Goal: Entertainment & Leisure: Consume media (video, audio)

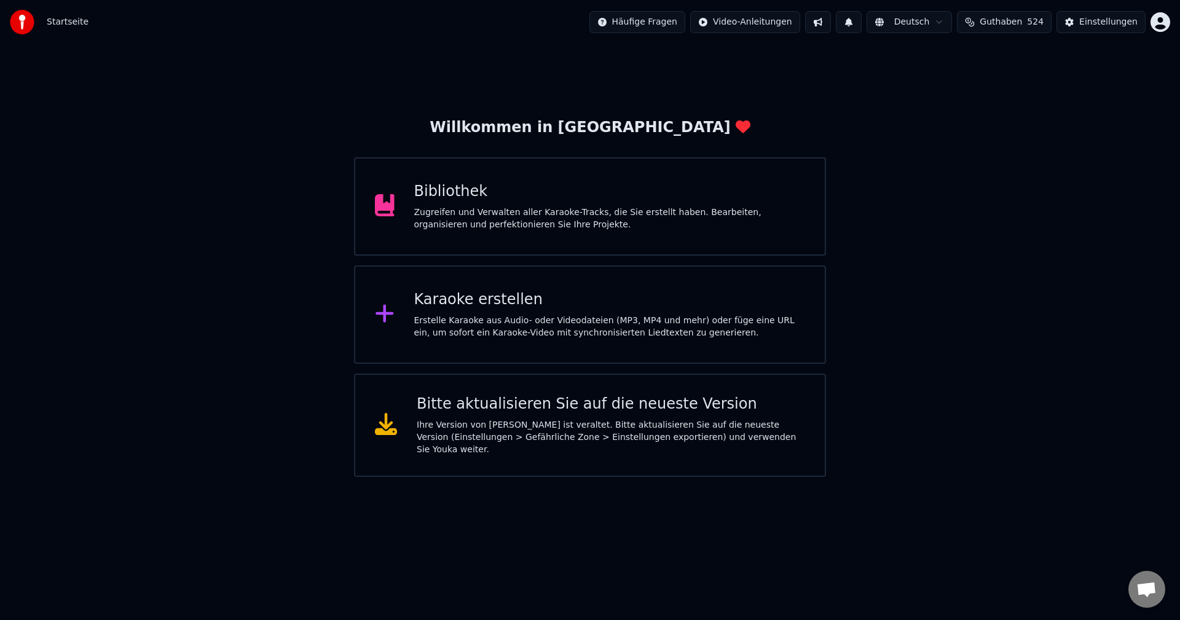
click at [470, 204] on div "Bibliothek Zugreifen und Verwalten aller Karaoke-Tracks, die Sie erstellt haben…" at bounding box center [609, 206] width 391 height 49
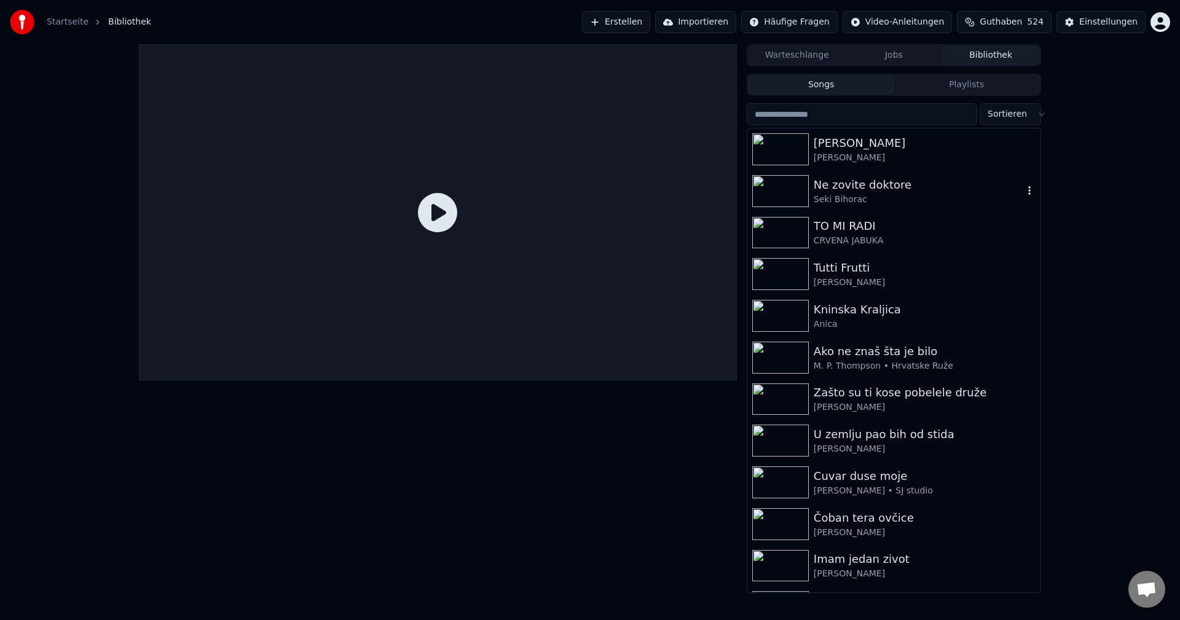
click at [785, 189] on img at bounding box center [780, 191] width 57 height 32
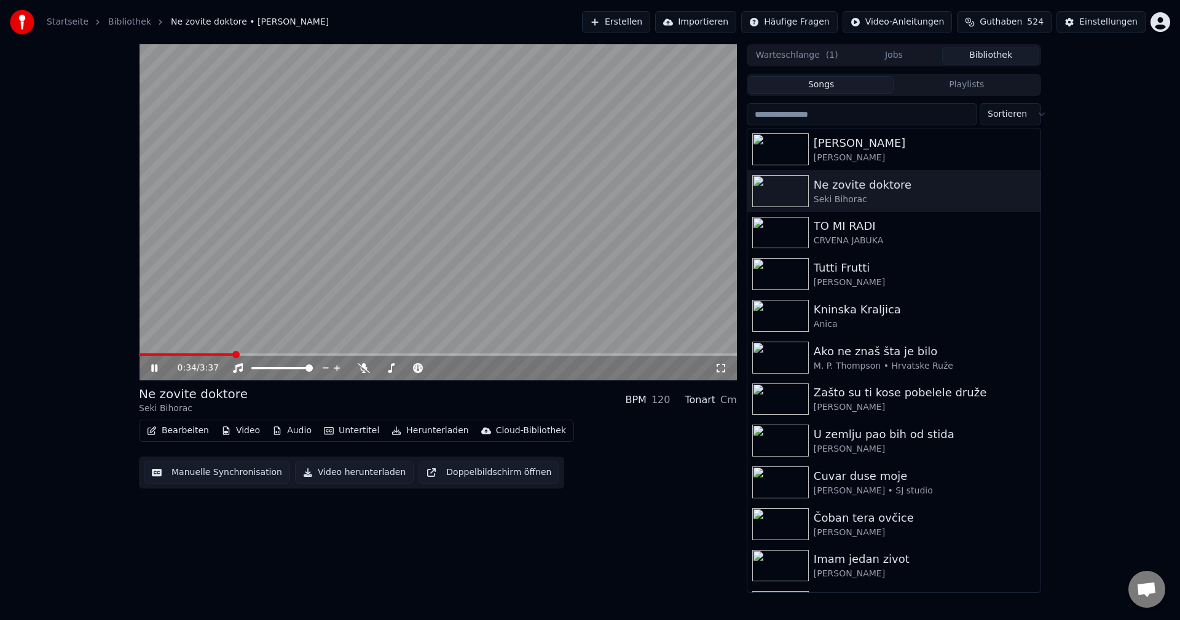
click at [172, 354] on span at bounding box center [186, 354] width 95 height 2
click at [785, 239] on img at bounding box center [780, 233] width 57 height 32
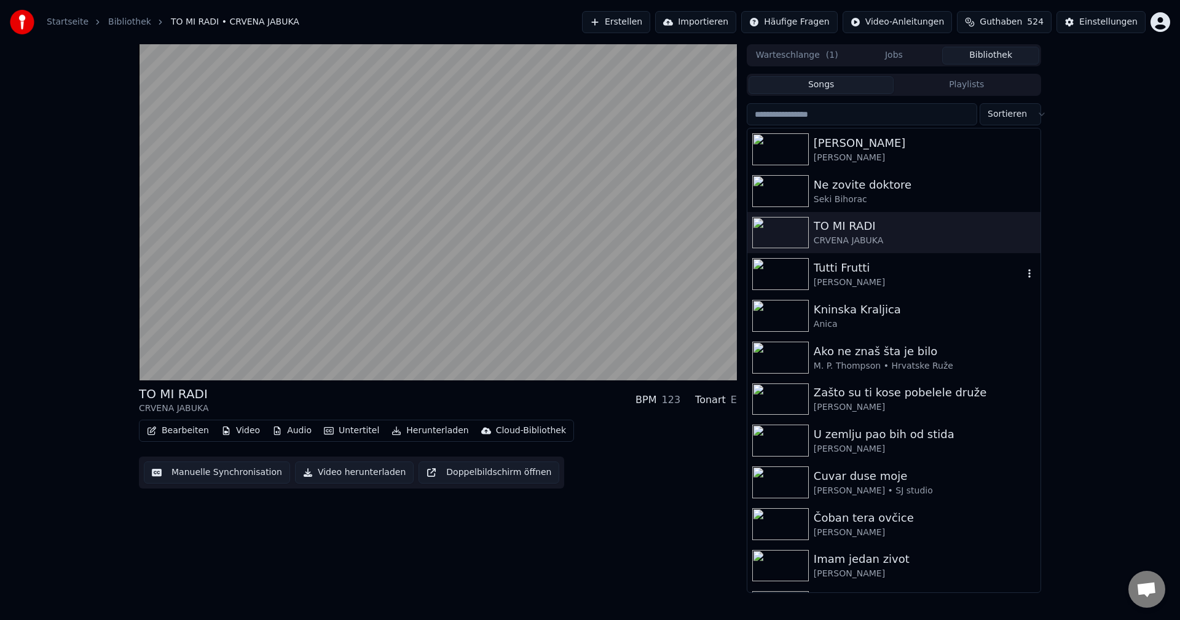
click at [796, 269] on img at bounding box center [780, 274] width 57 height 32
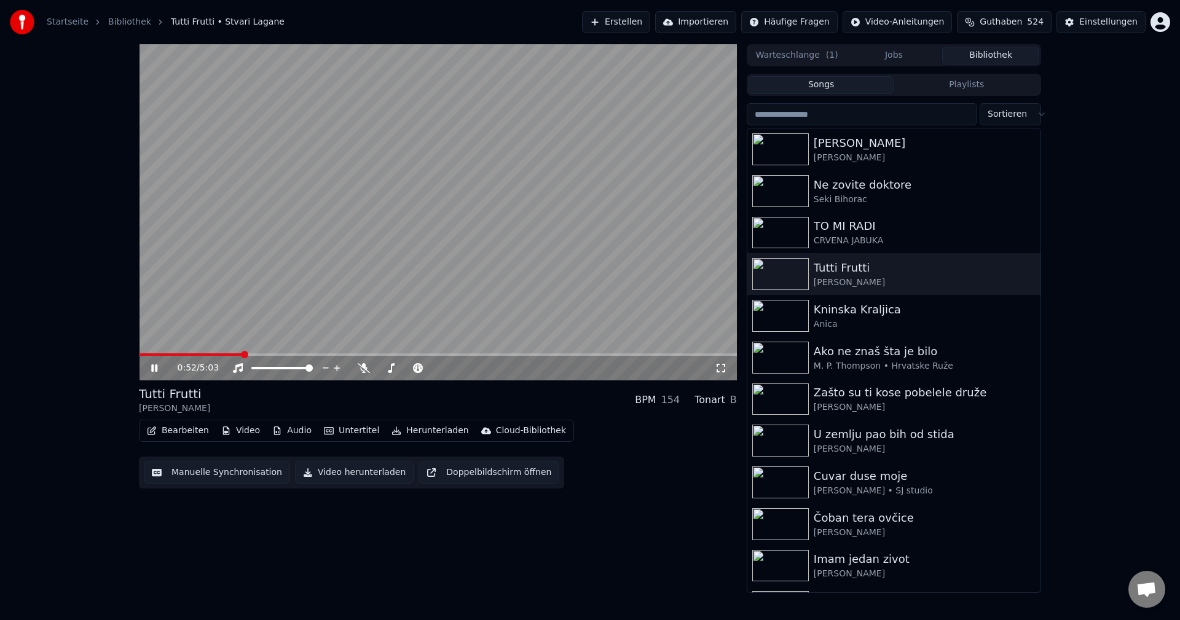
click at [168, 353] on span at bounding box center [190, 354] width 103 height 2
click at [462, 355] on span at bounding box center [438, 354] width 598 height 2
click at [659, 355] on span at bounding box center [438, 354] width 598 height 2
click at [676, 355] on span at bounding box center [438, 354] width 598 height 2
click at [697, 356] on span at bounding box center [438, 354] width 598 height 2
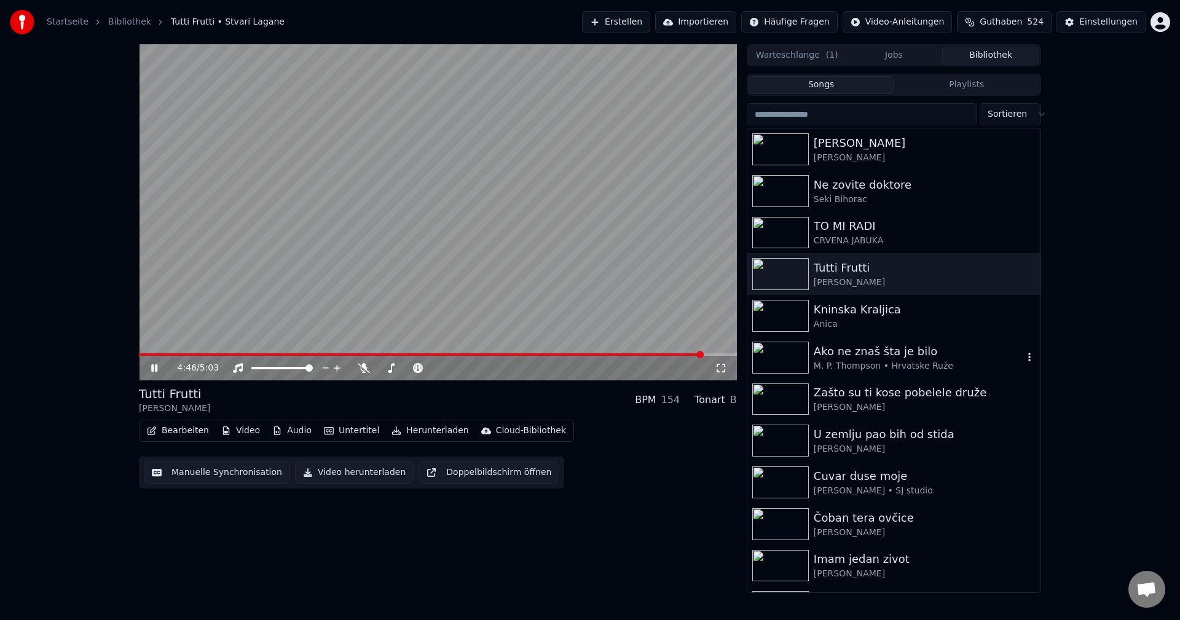
click at [775, 354] on img at bounding box center [780, 358] width 57 height 32
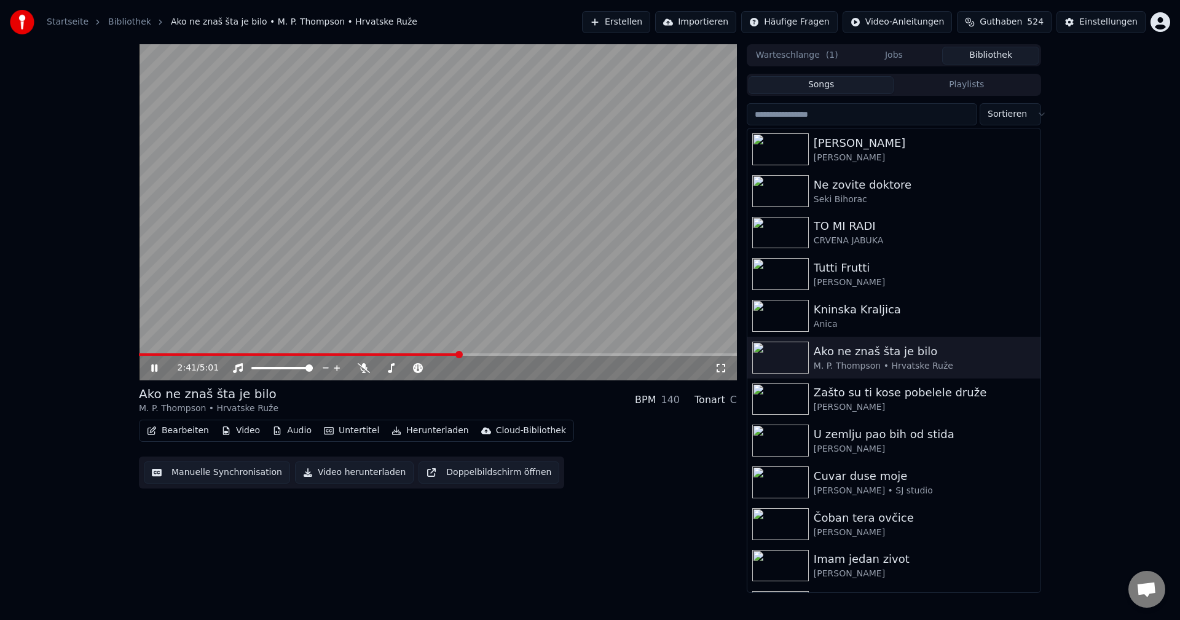
click at [139, 354] on span at bounding box center [299, 354] width 321 height 2
click at [139, 354] on span at bounding box center [316, 354] width 354 height 2
drag, startPoint x: 157, startPoint y: 351, endPoint x: 148, endPoint y: 354, distance: 8.9
click at [148, 354] on div "0:05 / 5:01" at bounding box center [438, 212] width 598 height 336
click at [139, 356] on span at bounding box center [142, 354] width 7 height 7
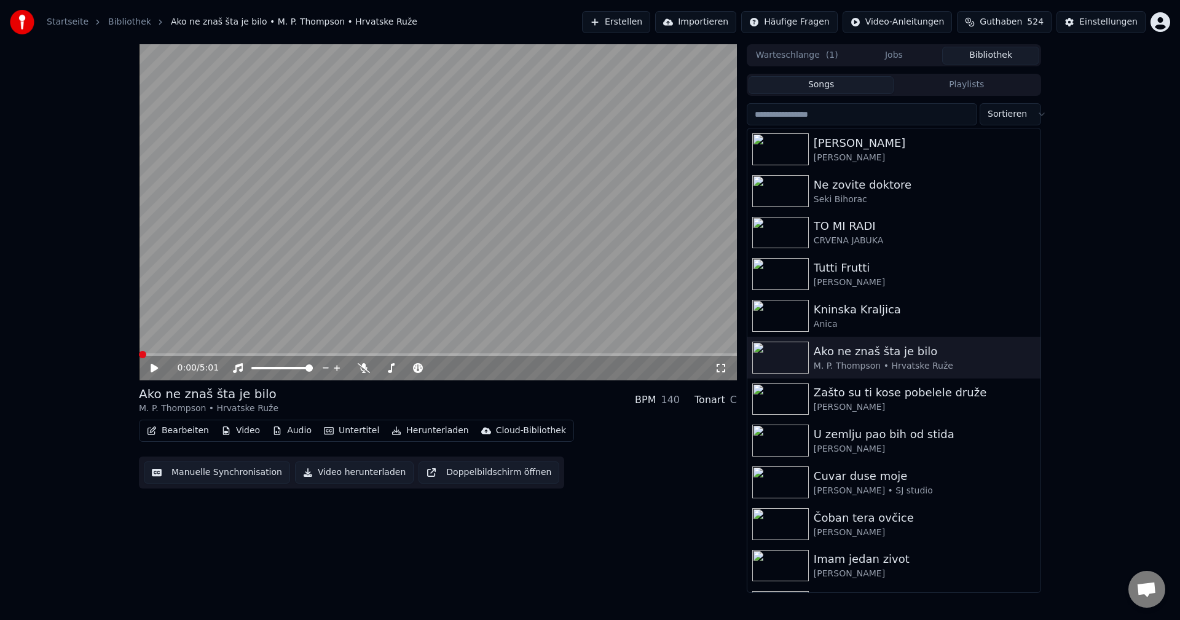
drag, startPoint x: 280, startPoint y: 302, endPoint x: 282, endPoint y: 310, distance: 8.4
click at [280, 301] on video at bounding box center [438, 212] width 598 height 336
click at [476, 229] on video at bounding box center [438, 212] width 598 height 336
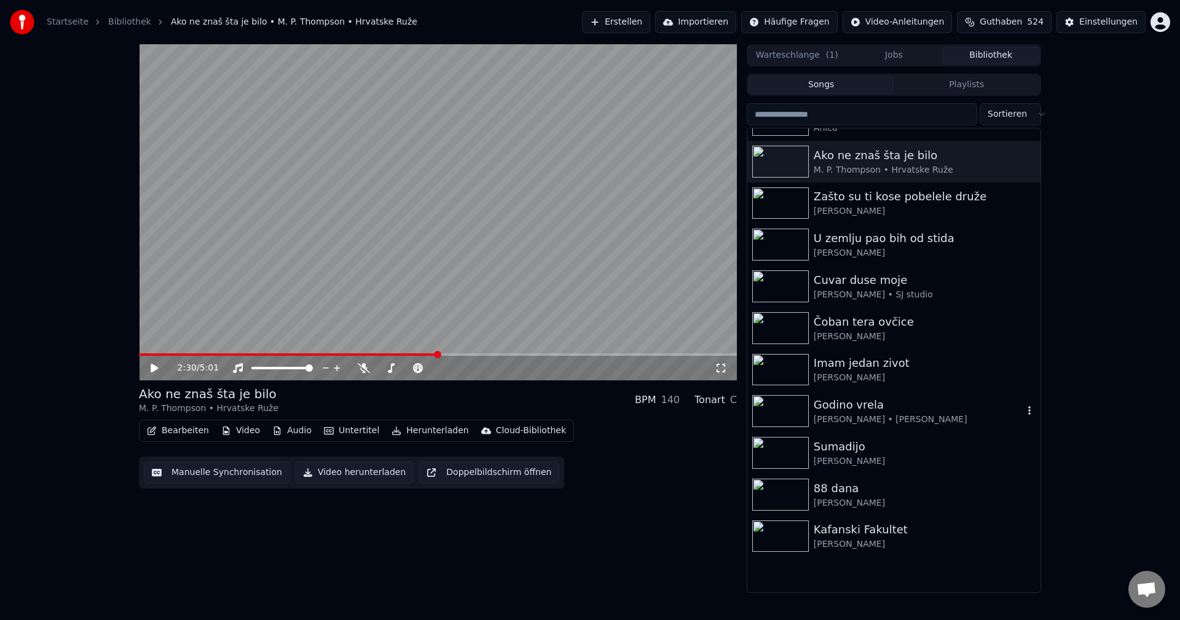
scroll to position [307, 0]
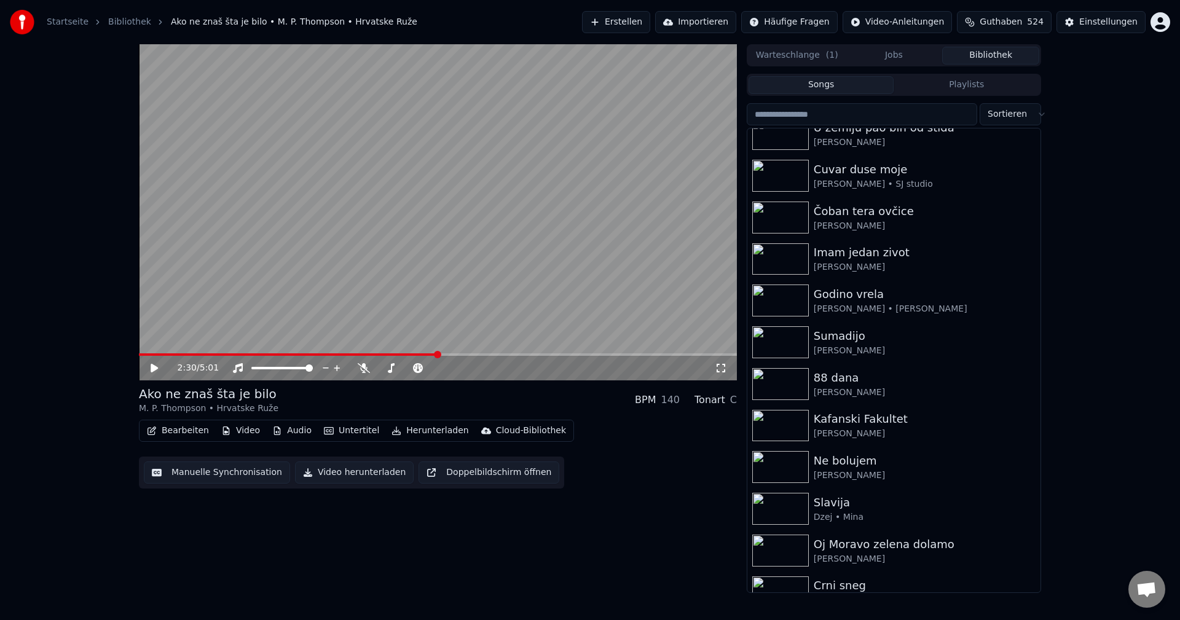
click at [146, 354] on span at bounding box center [288, 354] width 299 height 2
click at [147, 351] on span at bounding box center [150, 354] width 7 height 7
click at [296, 252] on video at bounding box center [438, 212] width 598 height 336
click at [504, 254] on video at bounding box center [438, 212] width 598 height 336
click at [775, 296] on img at bounding box center [780, 300] width 57 height 32
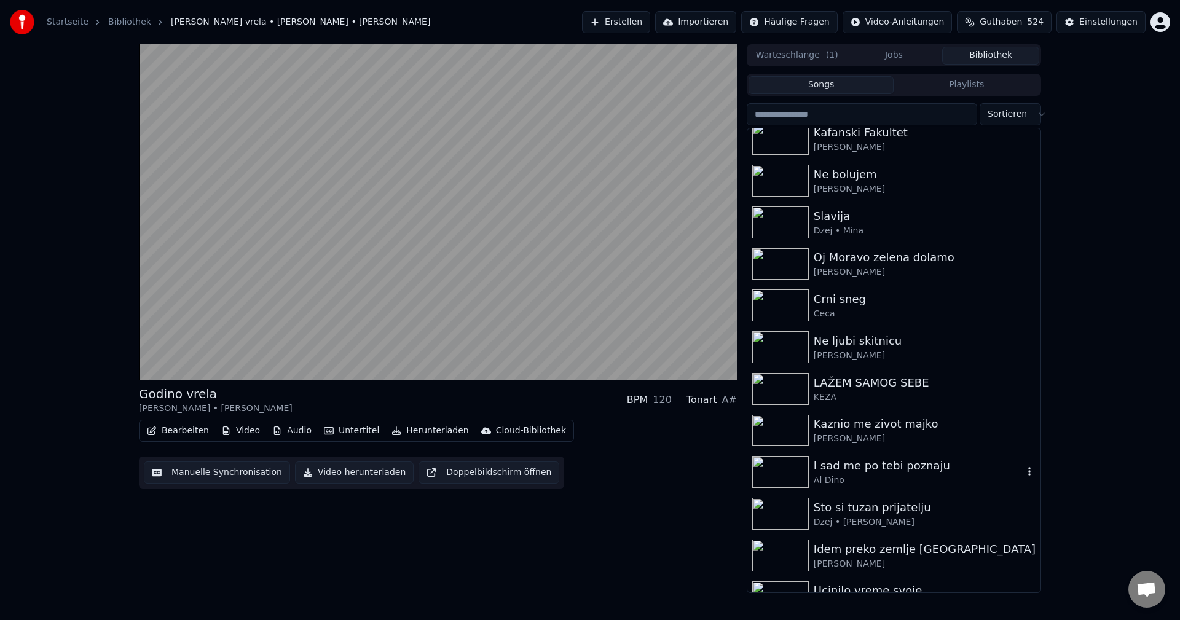
scroll to position [614, 0]
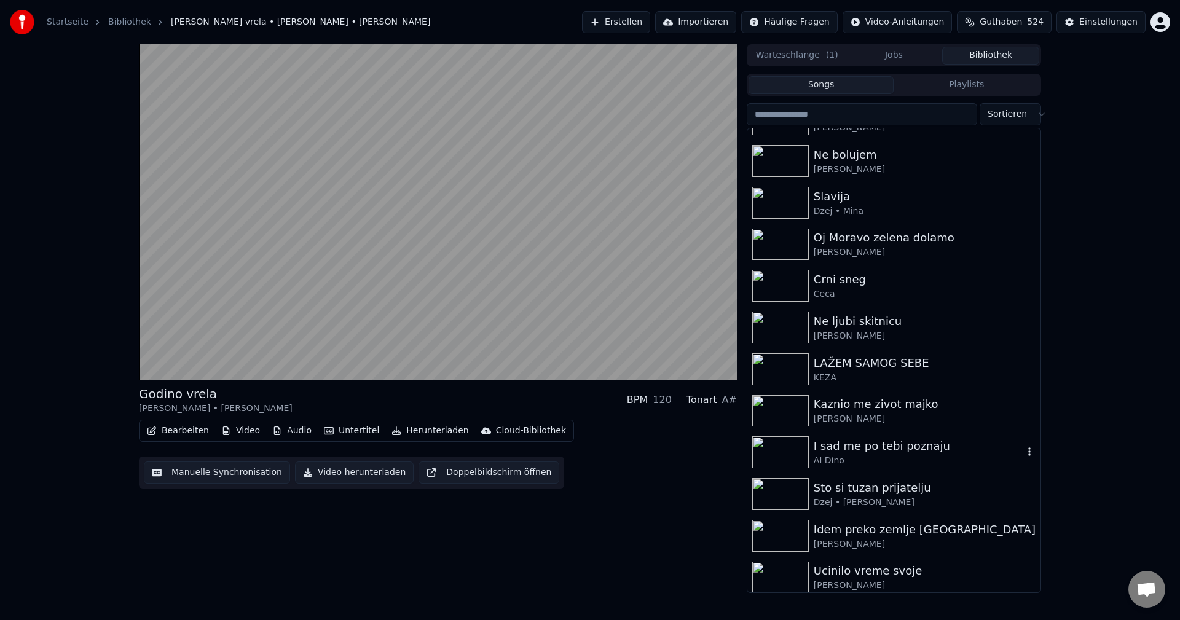
click at [795, 449] on img at bounding box center [780, 452] width 57 height 32
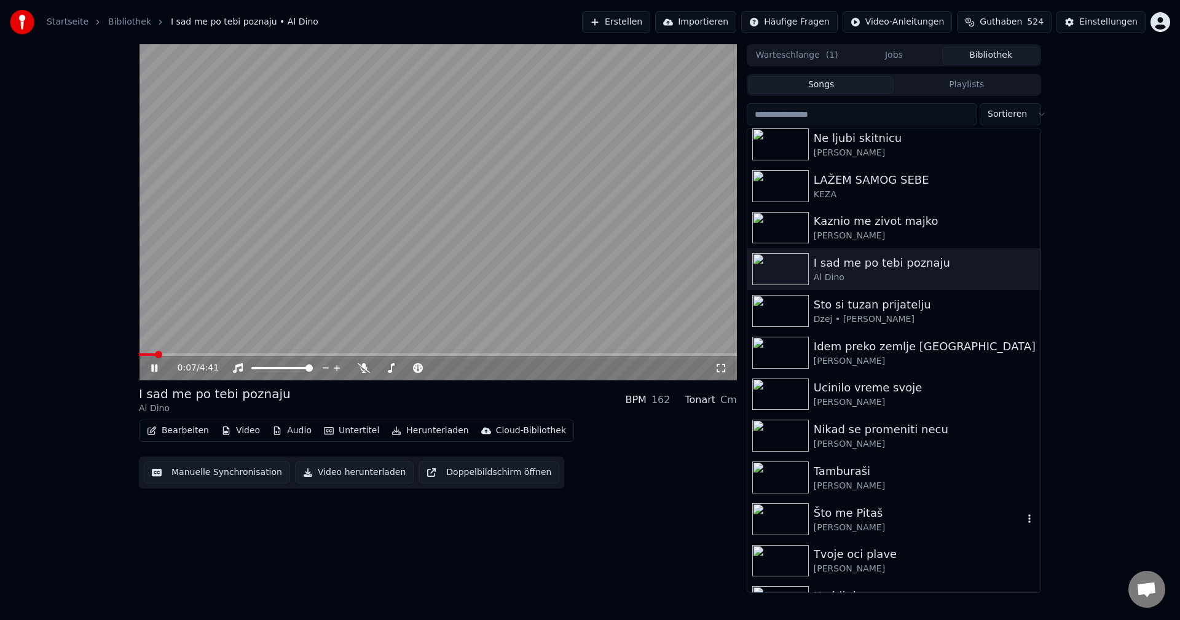
scroll to position [922, 0]
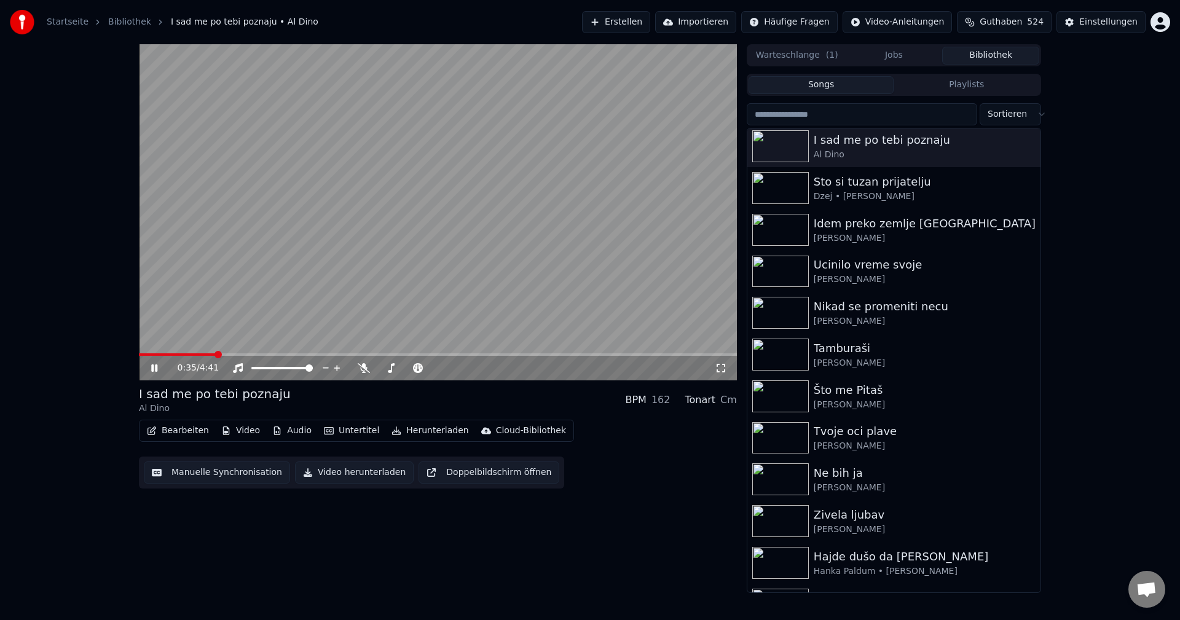
click at [165, 356] on div "0:35 / 4:41" at bounding box center [438, 368] width 598 height 25
click at [173, 351] on video at bounding box center [438, 212] width 598 height 336
click at [175, 355] on span at bounding box center [157, 354] width 36 height 2
click at [263, 307] on video at bounding box center [438, 212] width 598 height 336
click at [162, 354] on span at bounding box center [150, 354] width 23 height 2
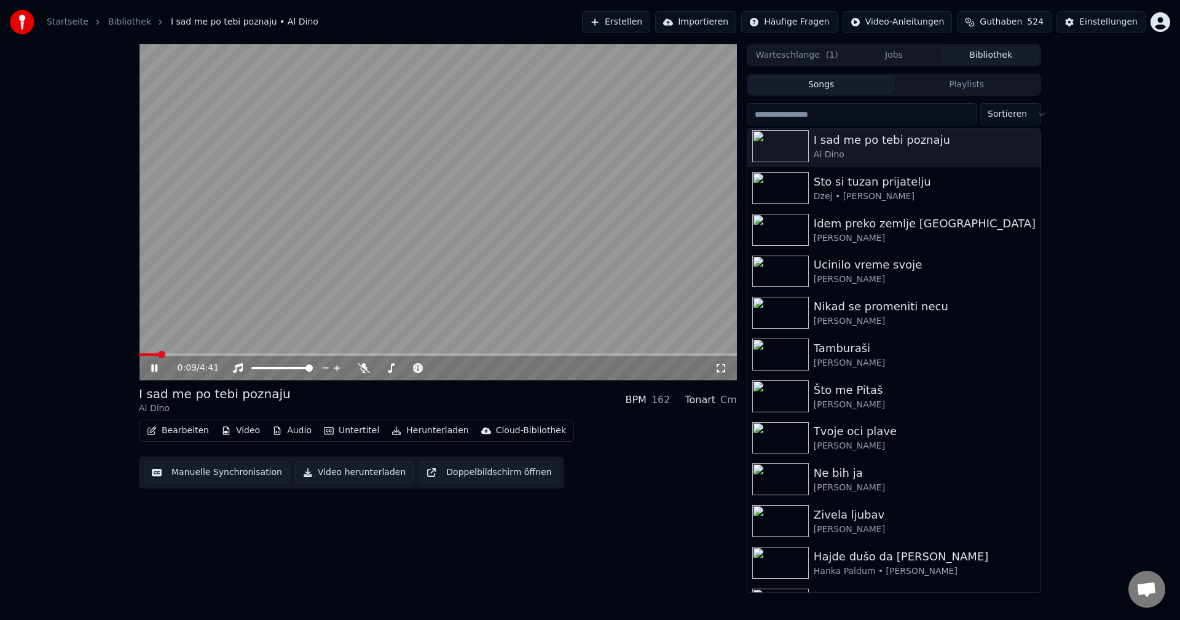
click at [158, 355] on span at bounding box center [148, 354] width 19 height 2
click at [595, 351] on video at bounding box center [438, 212] width 598 height 336
click at [594, 354] on span at bounding box center [366, 354] width 455 height 2
click at [550, 285] on video at bounding box center [438, 212] width 598 height 336
click at [789, 396] on img at bounding box center [780, 396] width 57 height 32
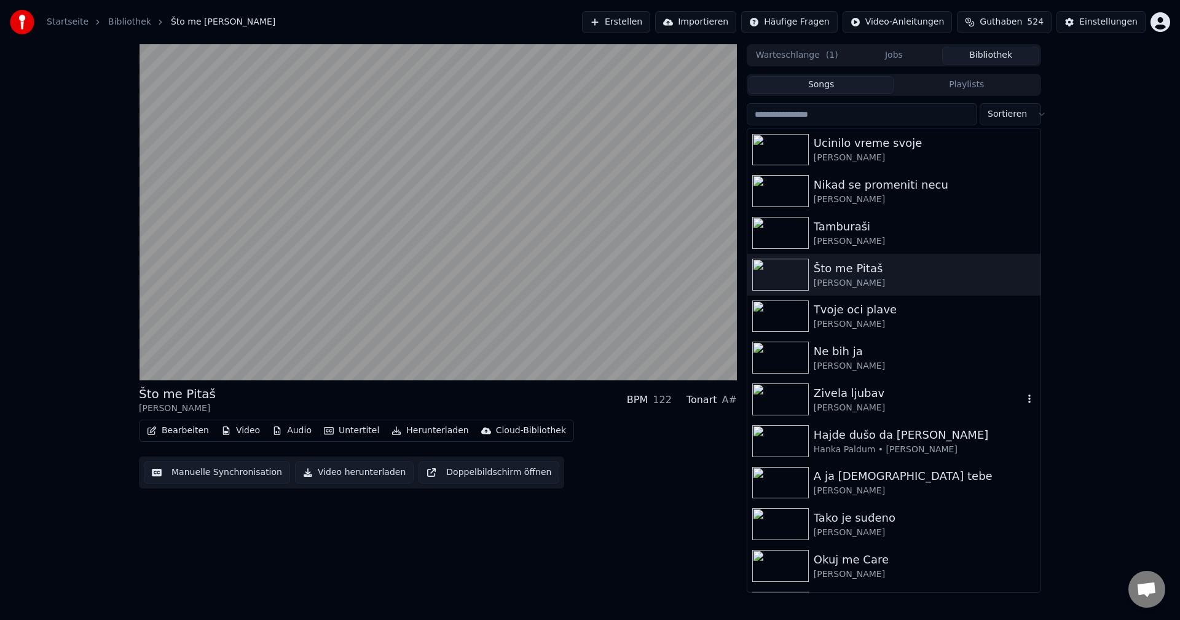
scroll to position [1044, 0]
click at [786, 314] on img at bounding box center [780, 316] width 57 height 32
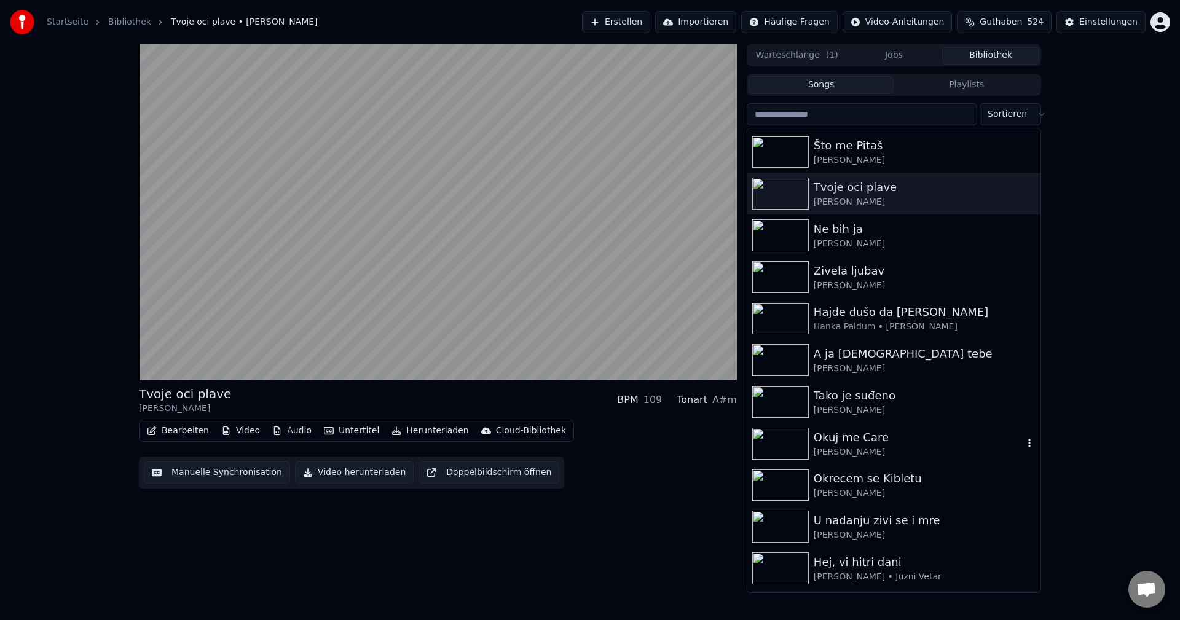
scroll to position [1167, 0]
click at [772, 232] on img at bounding box center [780, 235] width 57 height 32
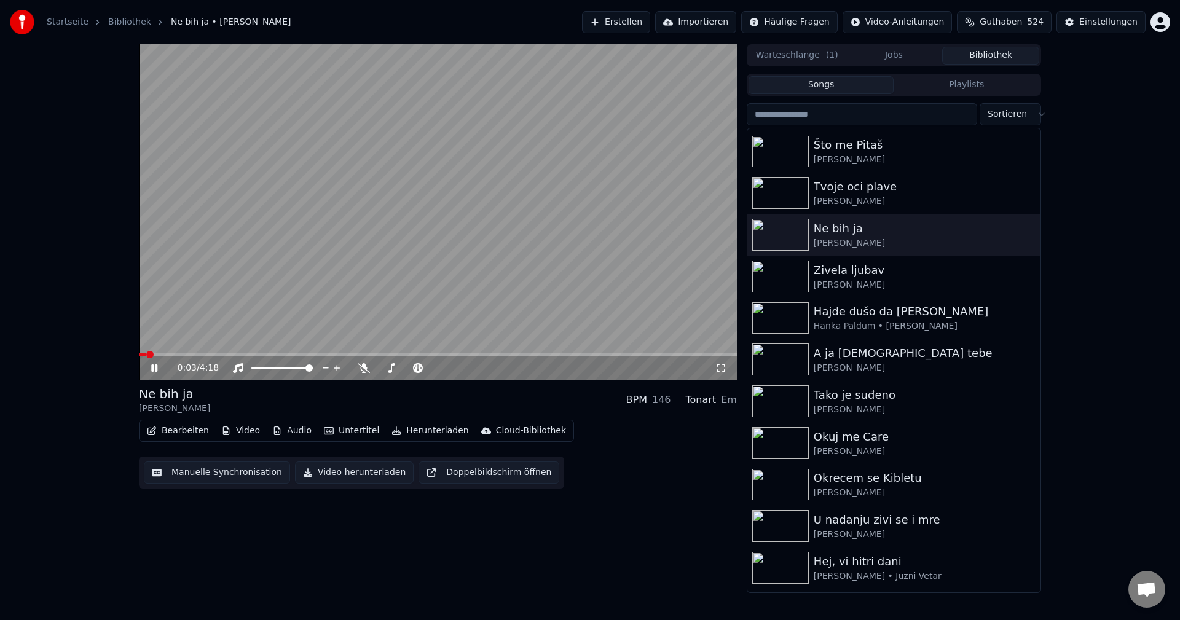
click at [179, 351] on video at bounding box center [438, 212] width 598 height 336
click at [366, 368] on icon at bounding box center [364, 368] width 12 height 10
click at [184, 351] on video at bounding box center [438, 212] width 598 height 336
click at [196, 354] on span at bounding box center [438, 354] width 598 height 2
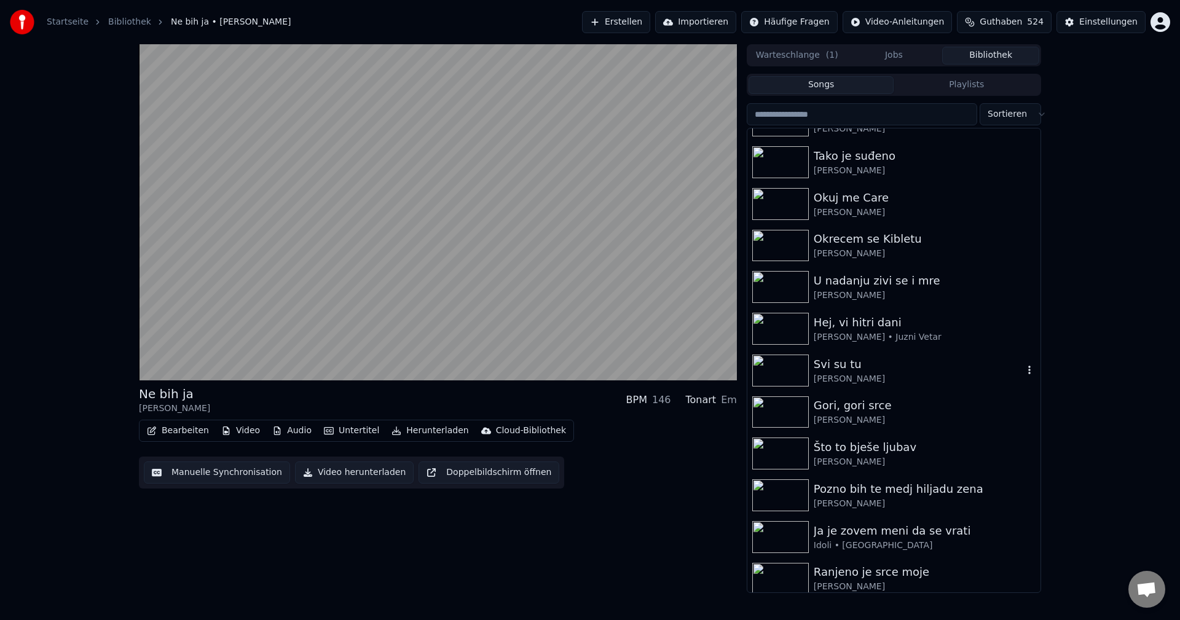
scroll to position [1413, 0]
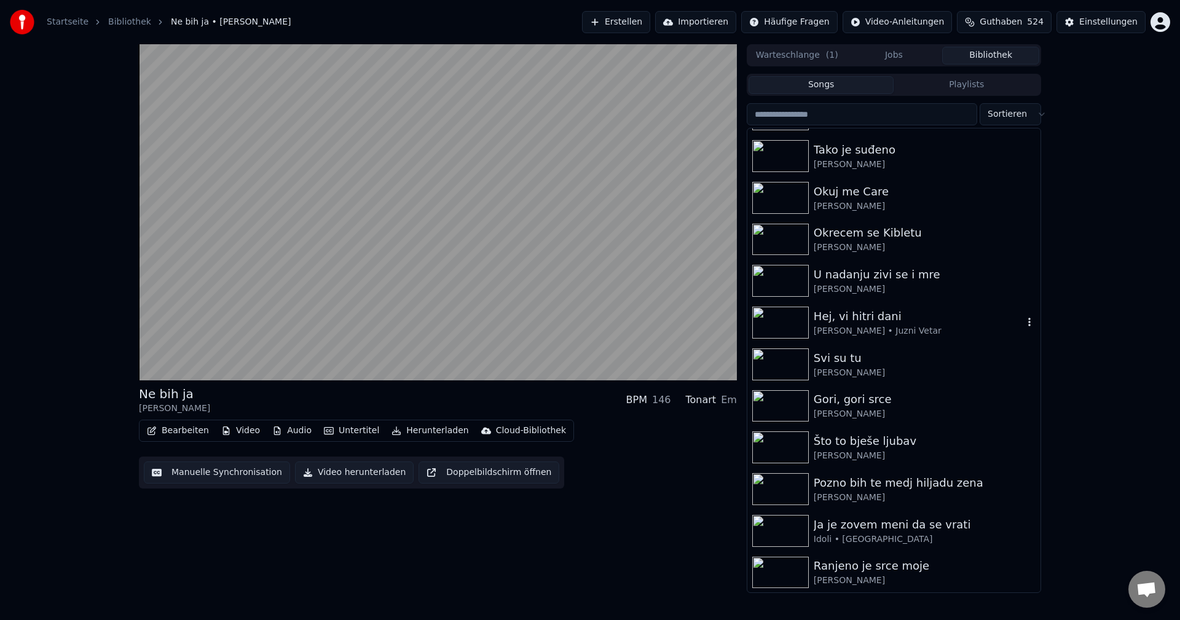
drag, startPoint x: 775, startPoint y: 319, endPoint x: 379, endPoint y: 396, distance: 403.2
click at [774, 319] on img at bounding box center [780, 323] width 57 height 32
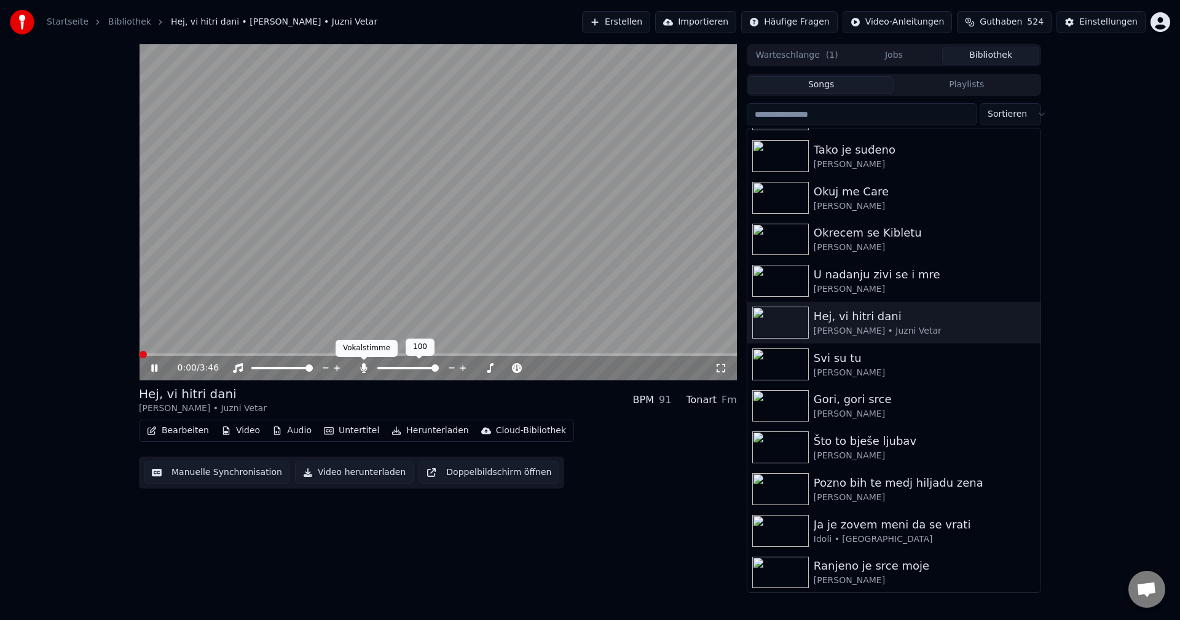
click at [364, 370] on icon at bounding box center [363, 368] width 7 height 10
click at [151, 356] on span at bounding box center [146, 354] width 14 height 2
click at [178, 354] on span at bounding box center [438, 354] width 598 height 2
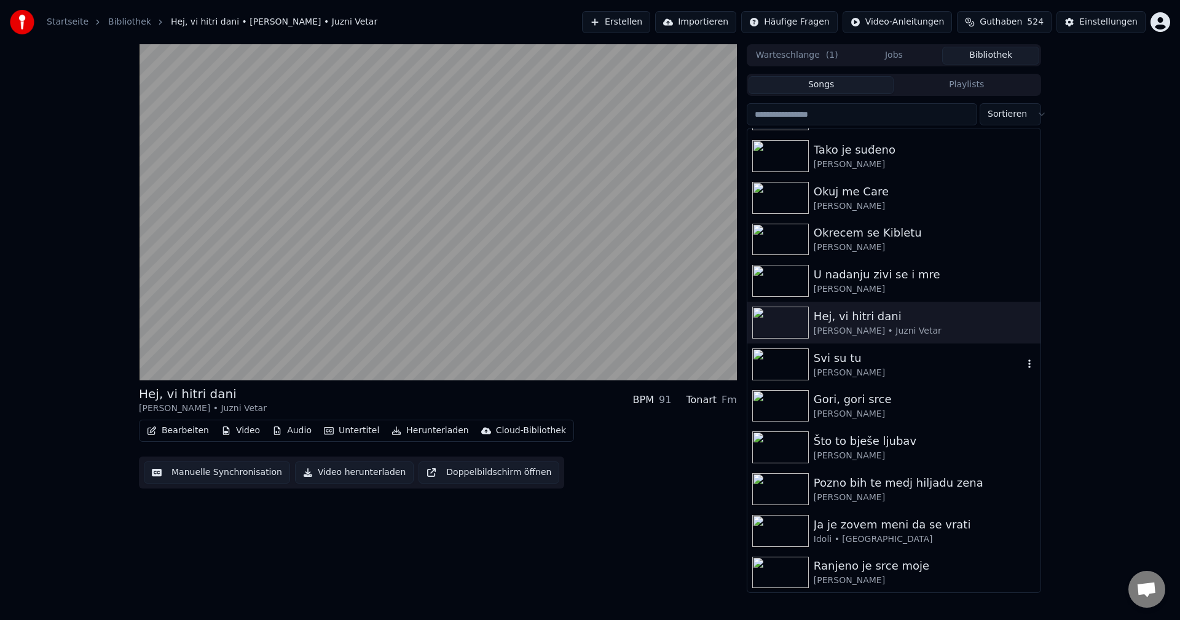
click at [774, 355] on img at bounding box center [780, 364] width 57 height 32
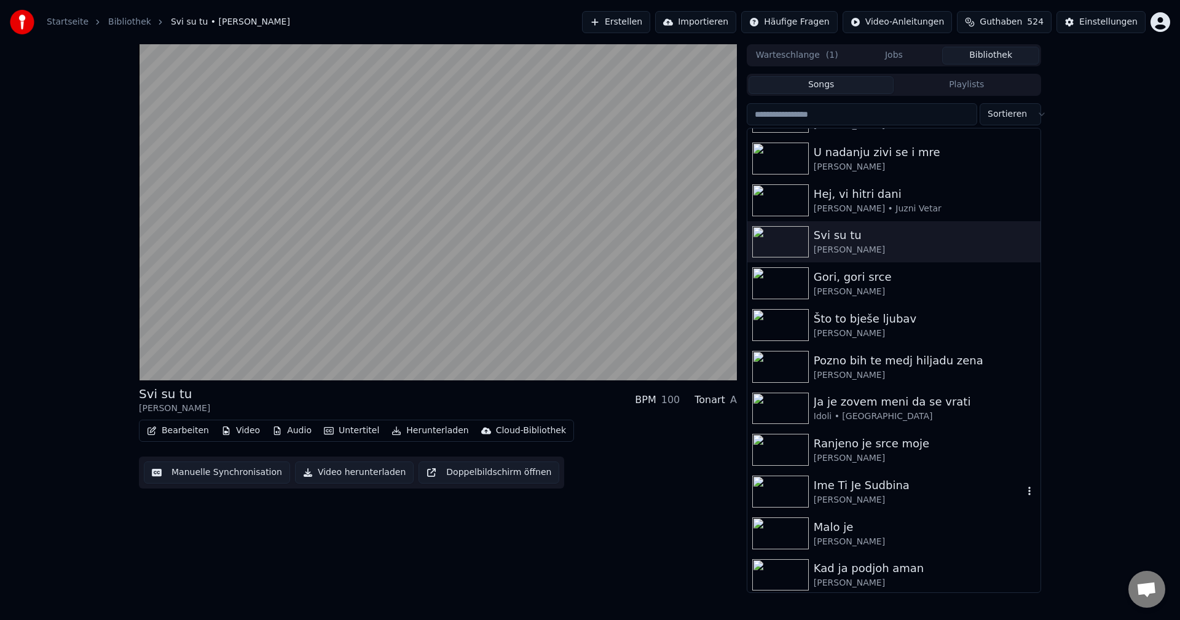
scroll to position [1659, 0]
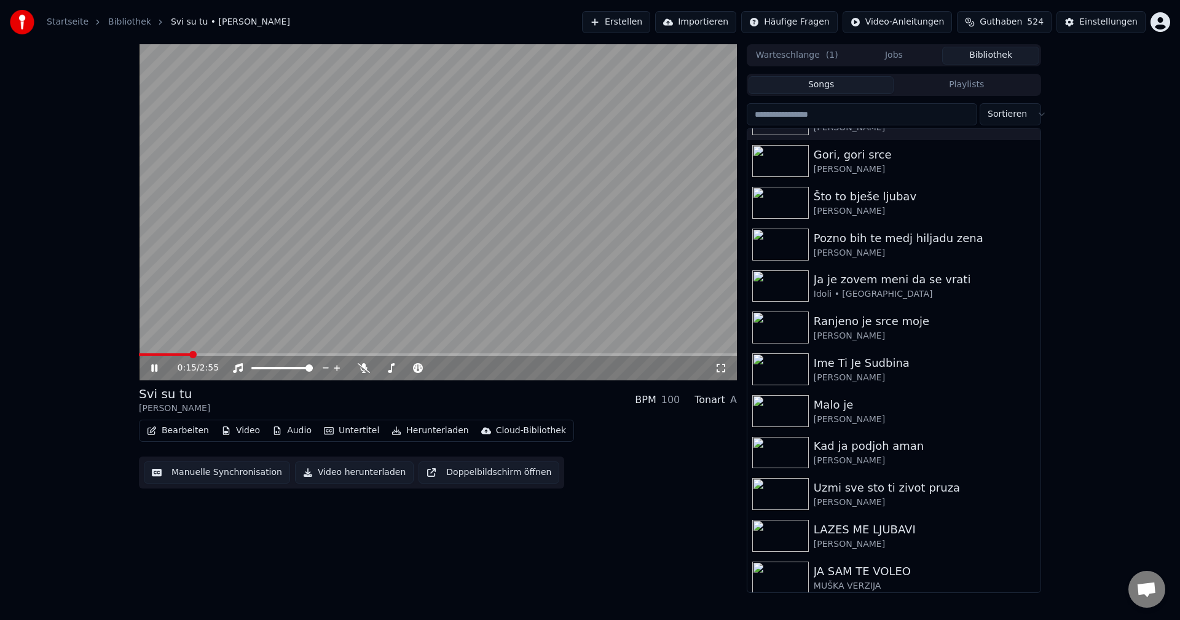
click at [190, 353] on span at bounding box center [164, 354] width 51 height 2
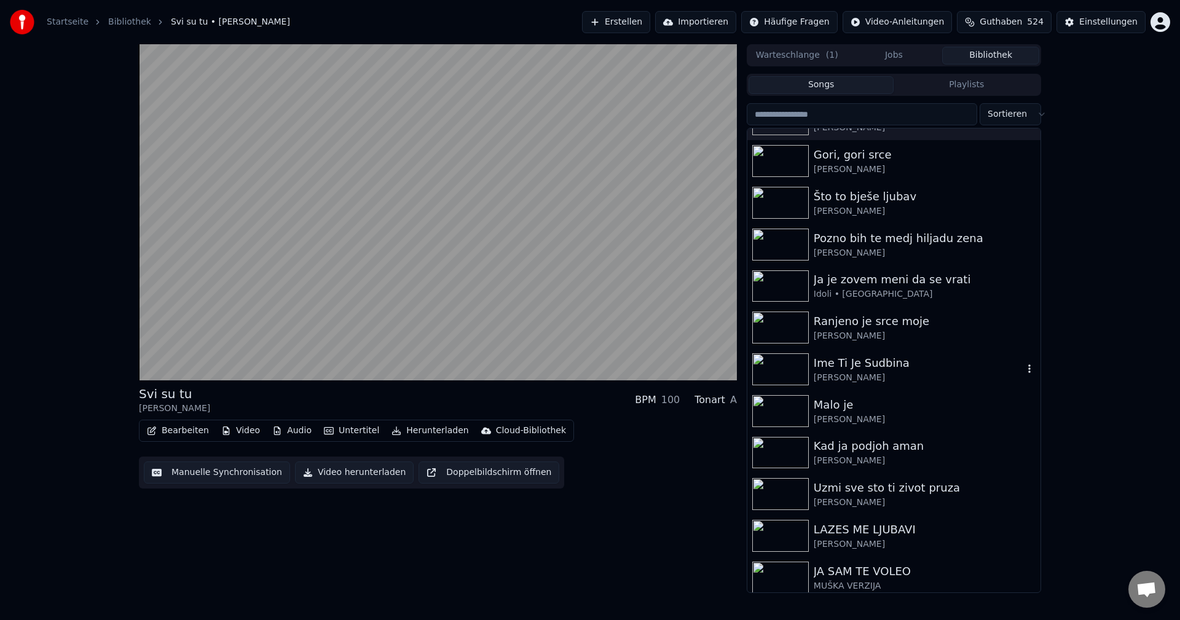
click at [786, 366] on img at bounding box center [780, 369] width 57 height 32
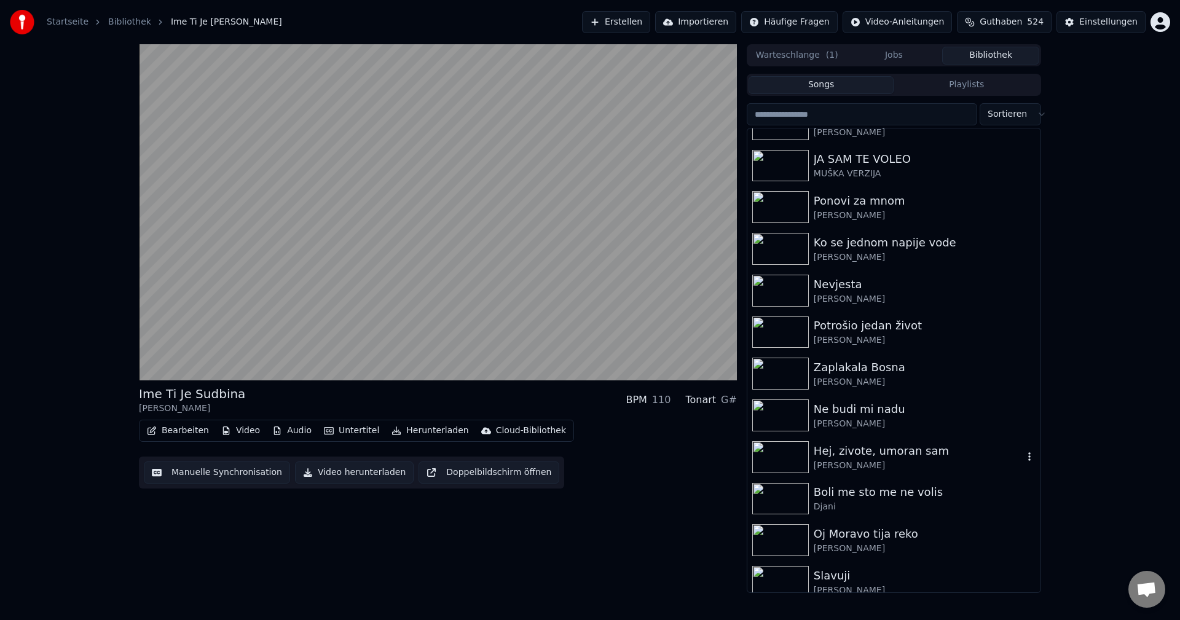
scroll to position [2089, 0]
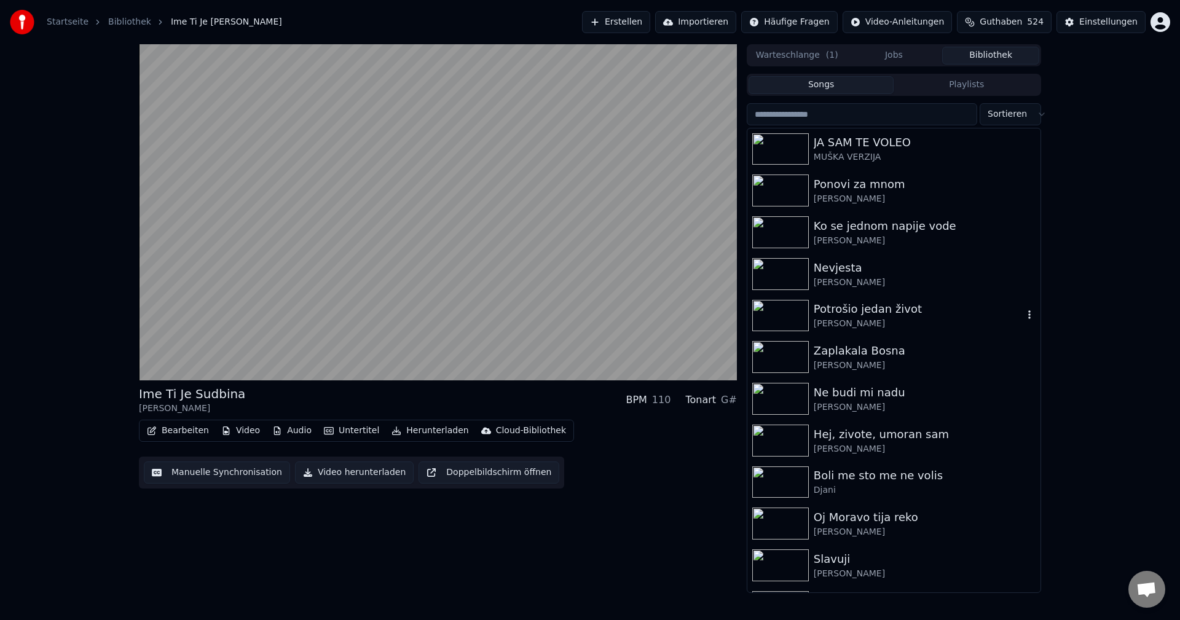
click at [779, 318] on img at bounding box center [780, 316] width 57 height 32
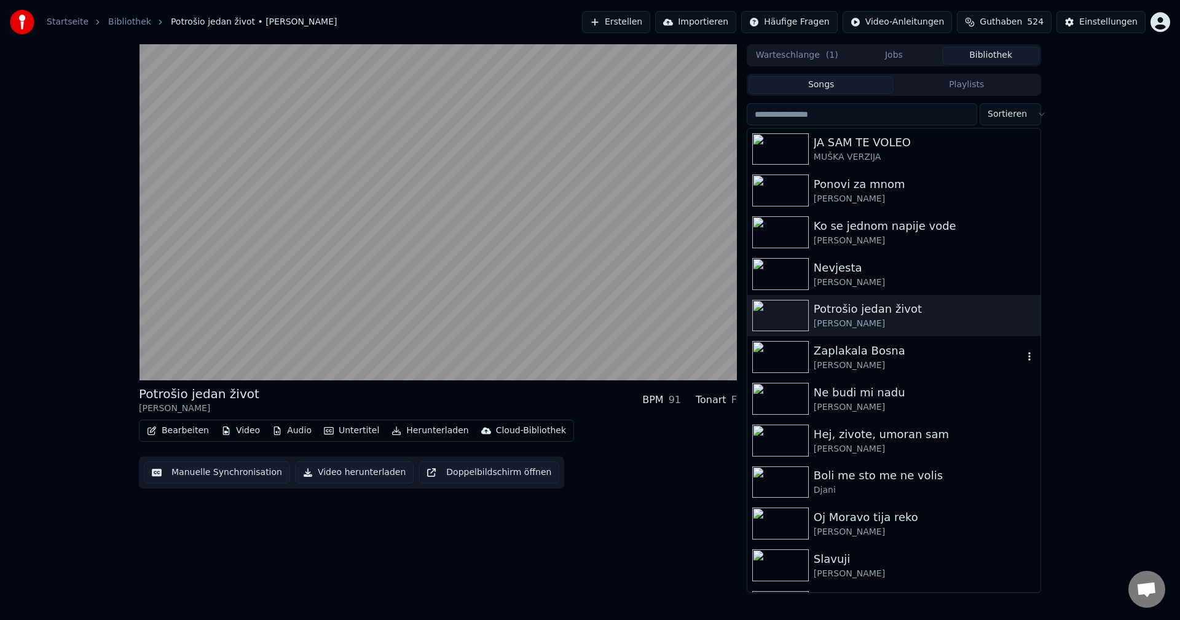
click at [774, 350] on img at bounding box center [780, 357] width 57 height 32
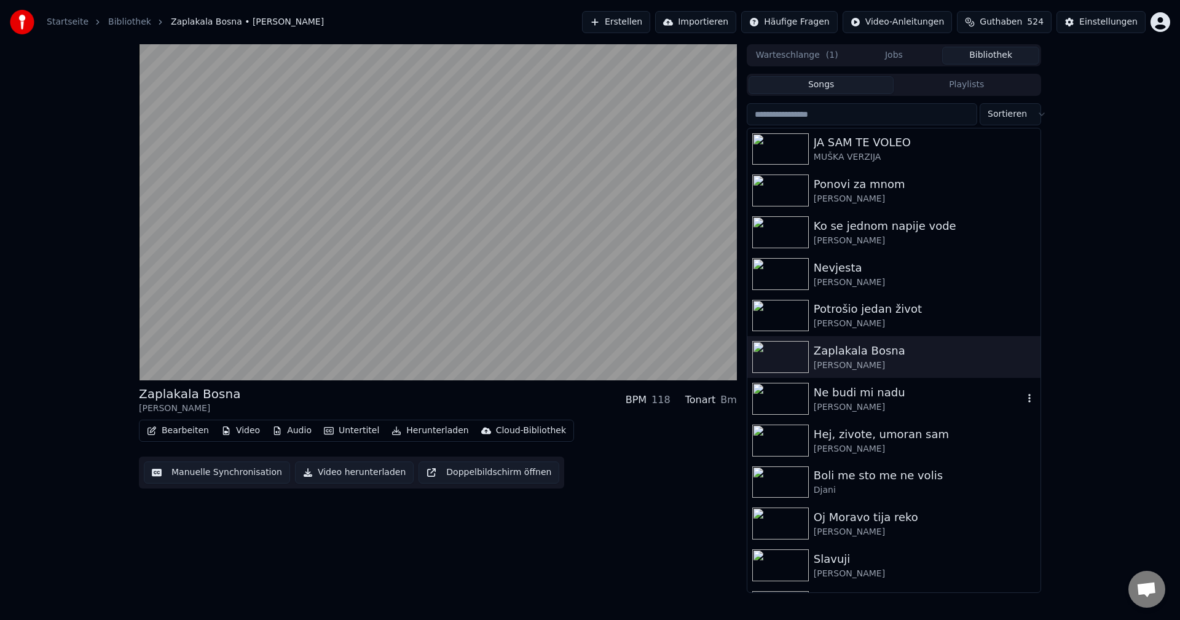
click at [768, 394] on img at bounding box center [780, 399] width 57 height 32
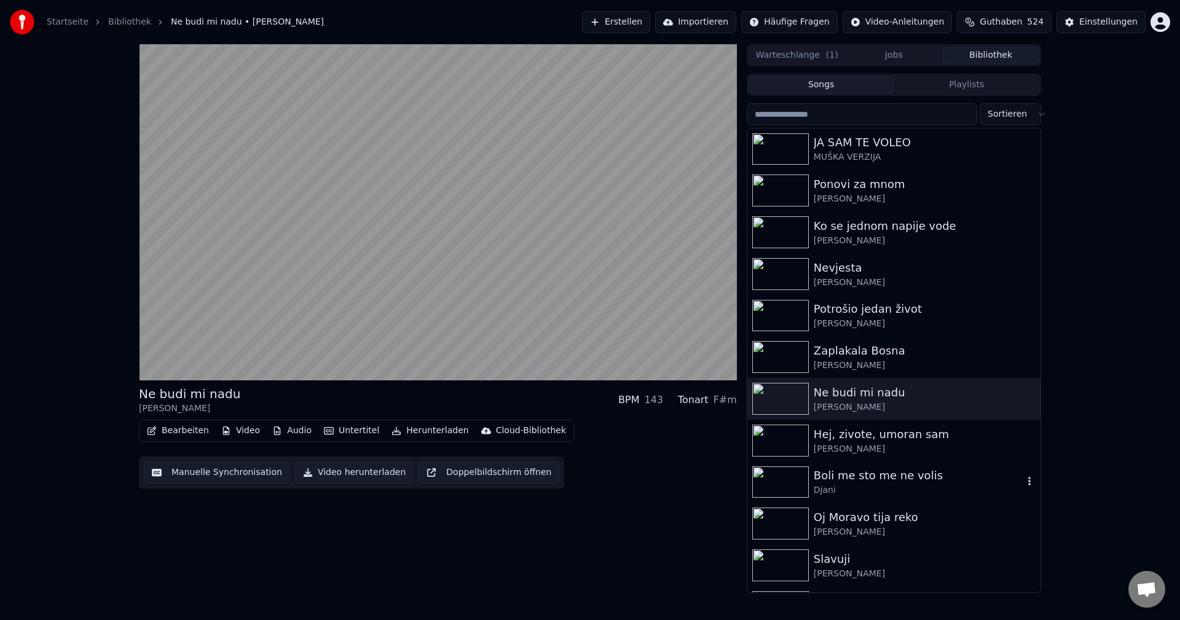
scroll to position [2150, 0]
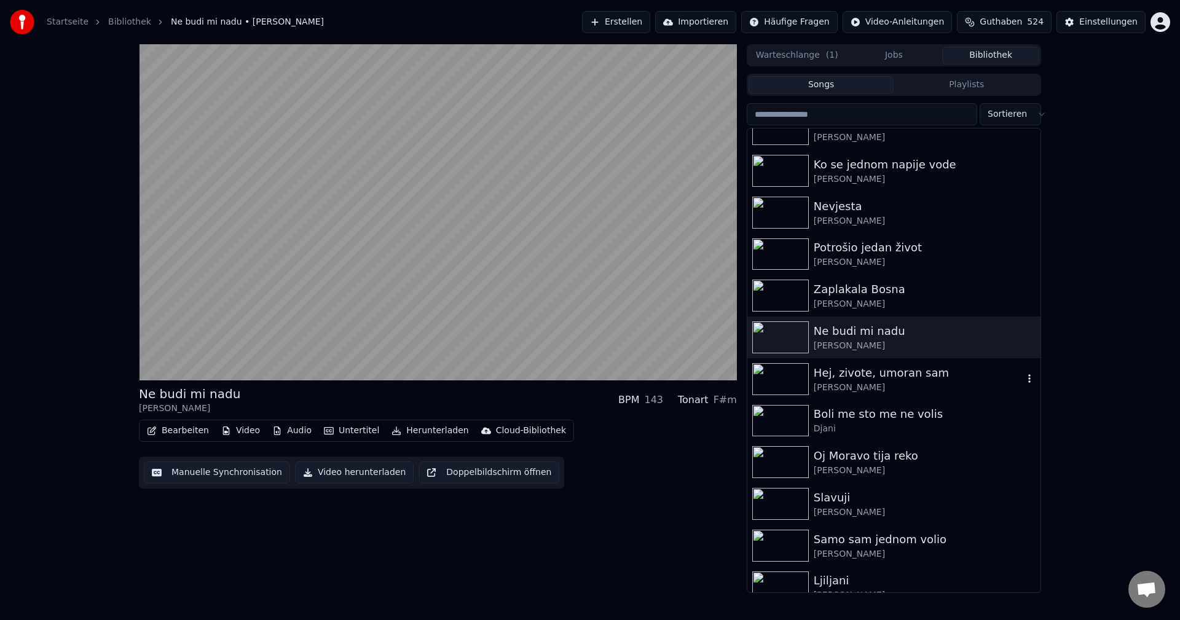
click at [778, 382] on img at bounding box center [780, 379] width 57 height 32
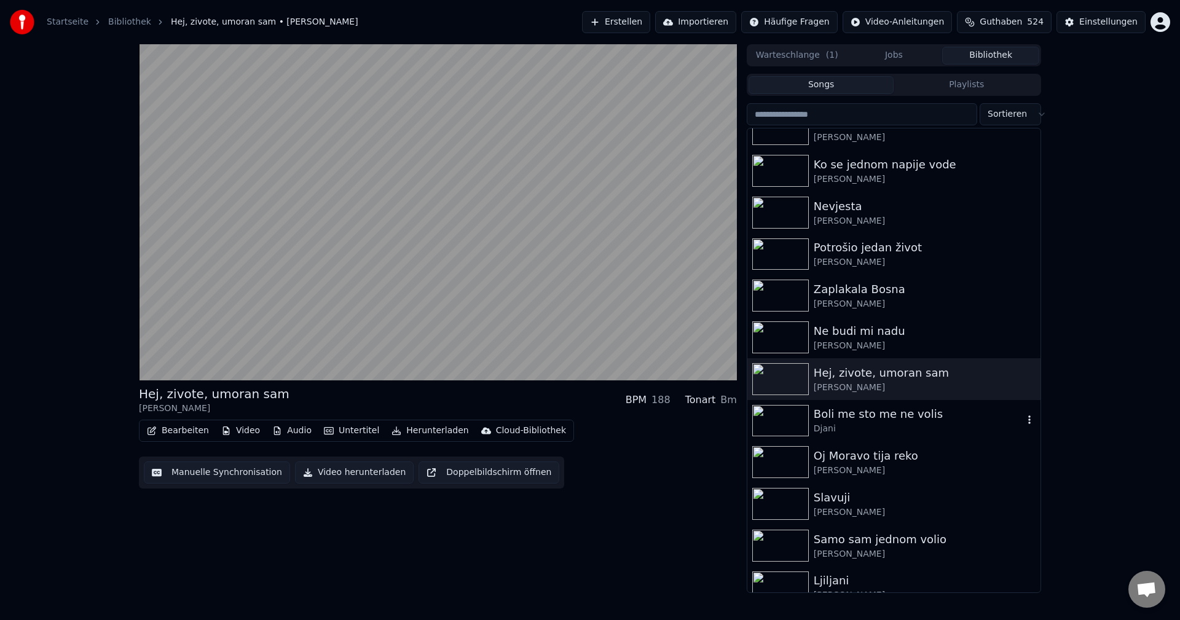
click at [778, 420] on img at bounding box center [780, 421] width 57 height 32
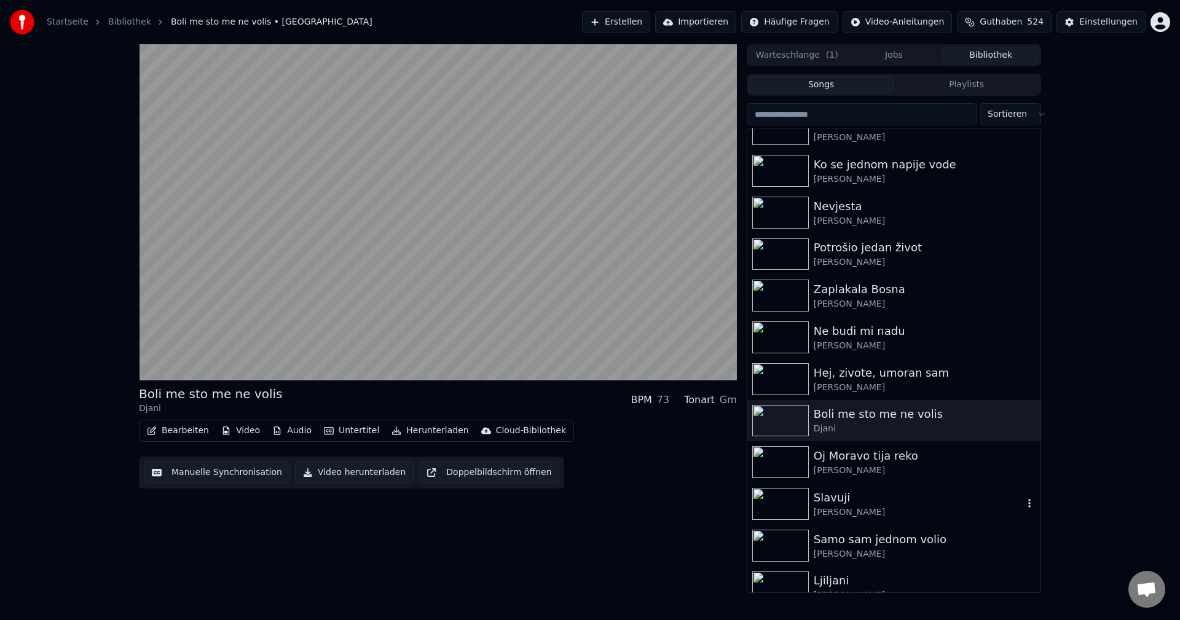
scroll to position [2273, 0]
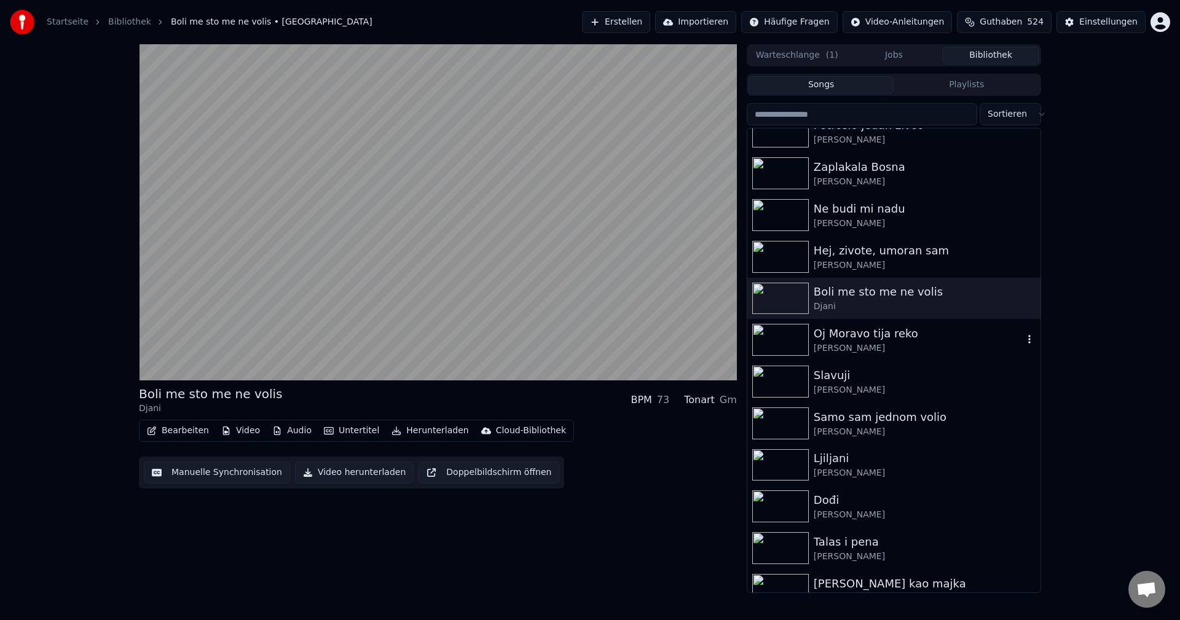
click at [767, 329] on img at bounding box center [780, 340] width 57 height 32
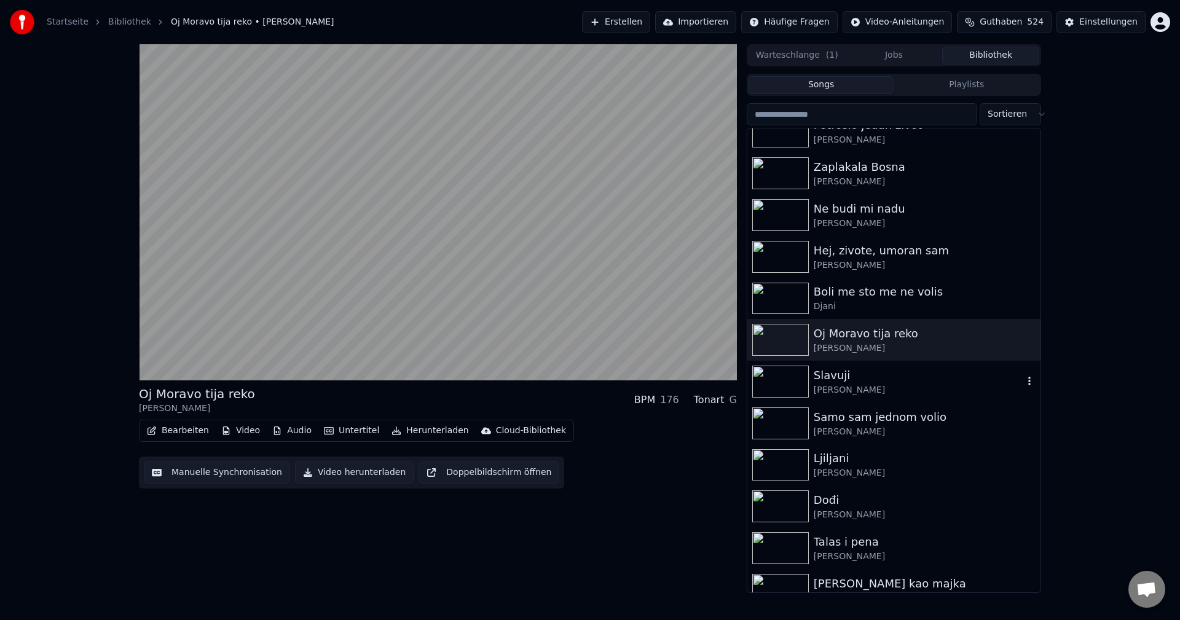
click at [767, 377] on img at bounding box center [780, 382] width 57 height 32
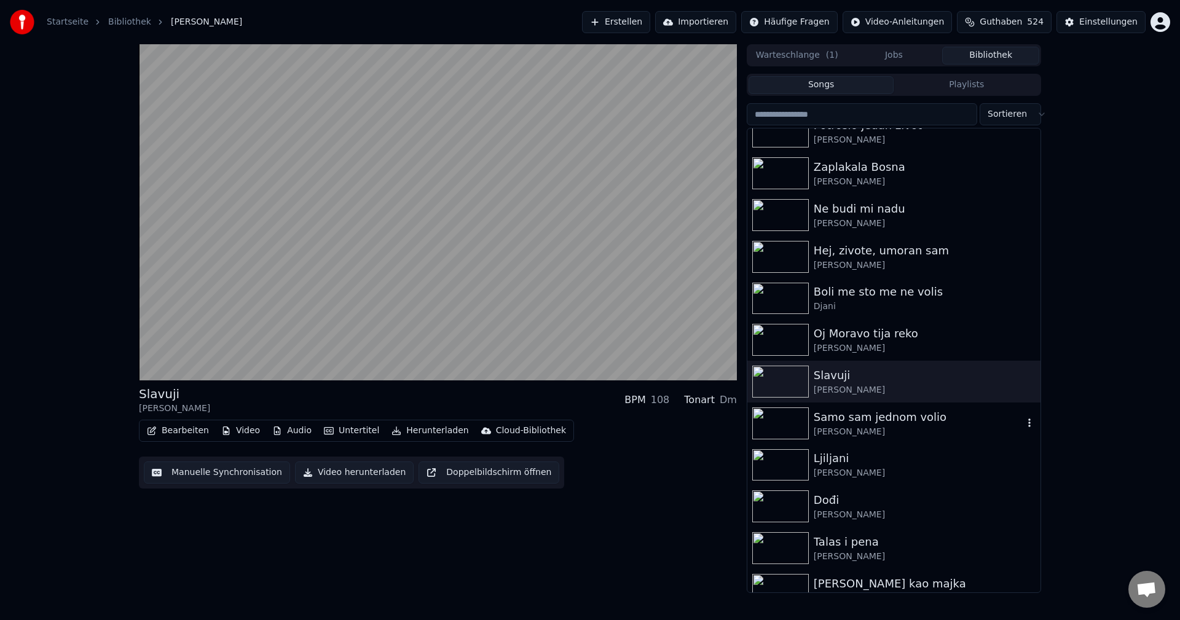
click at [775, 421] on img at bounding box center [780, 423] width 57 height 32
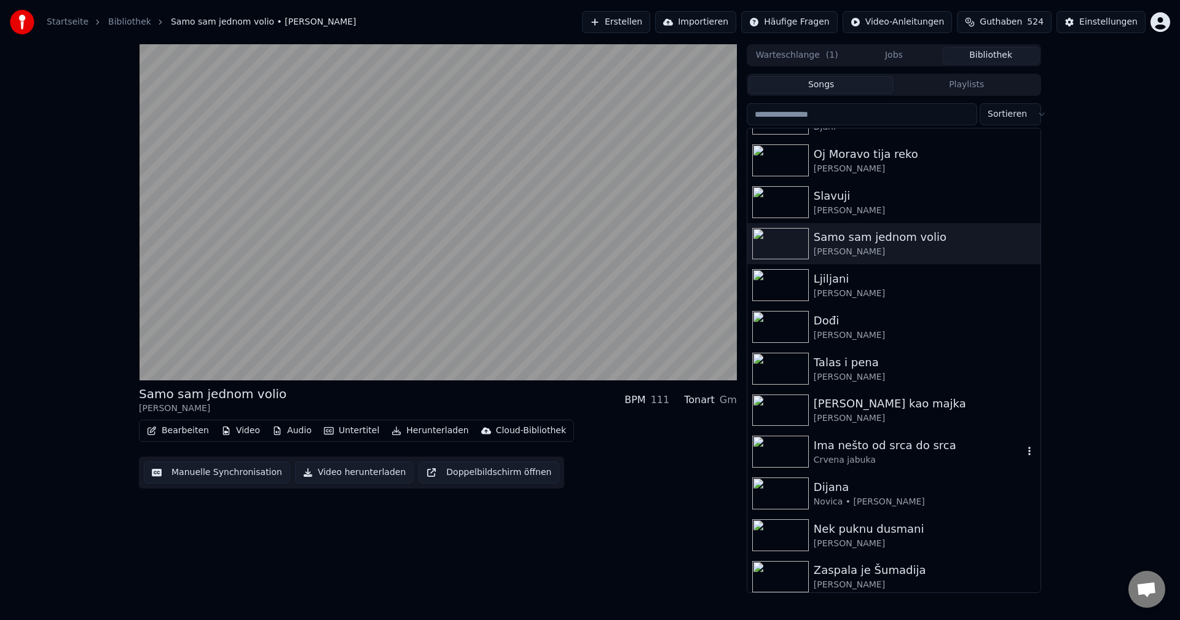
scroll to position [2458, 0]
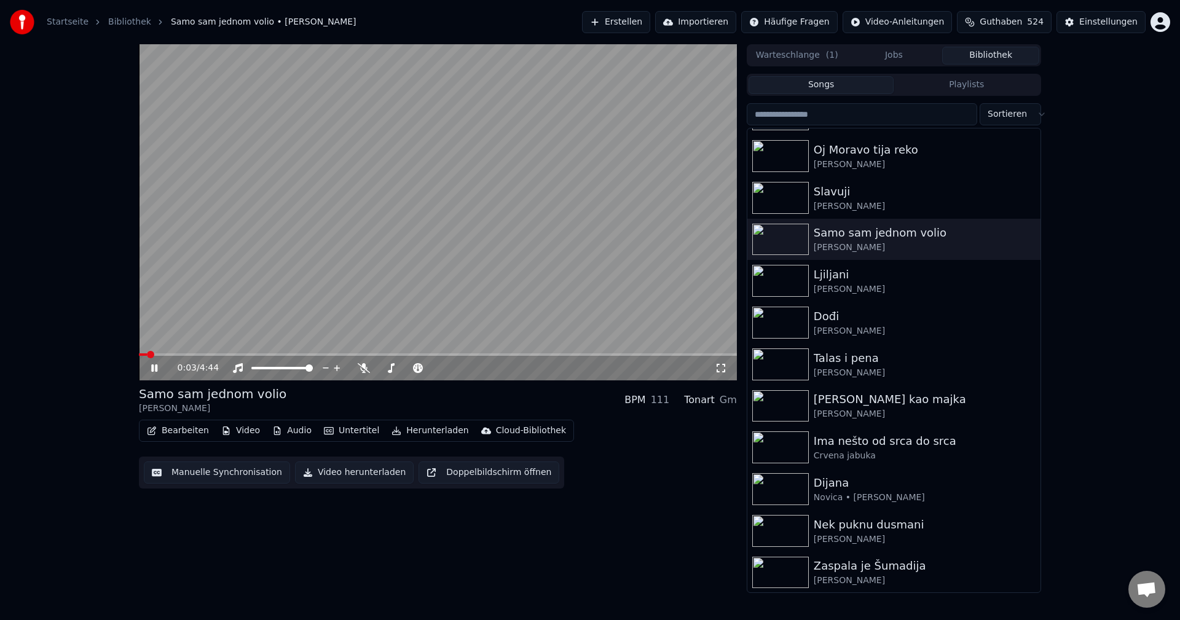
click at [197, 356] on span at bounding box center [438, 354] width 598 height 2
click at [366, 367] on icon at bounding box center [364, 368] width 12 height 10
click at [366, 366] on icon at bounding box center [364, 368] width 12 height 10
click at [793, 326] on img at bounding box center [780, 323] width 57 height 32
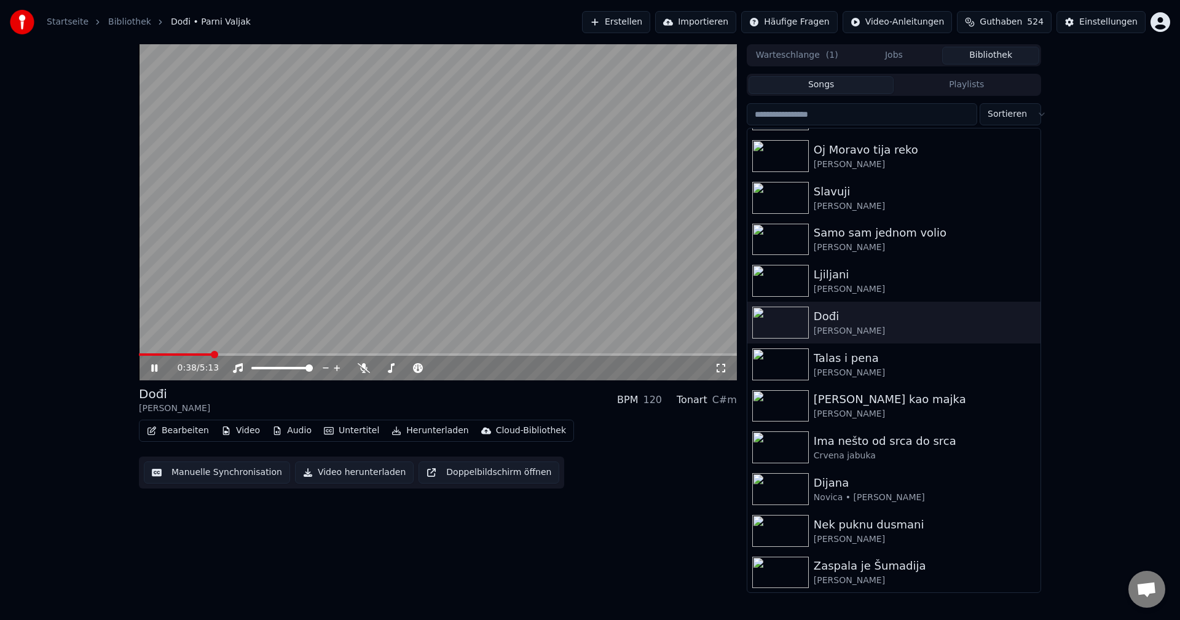
click at [211, 354] on span at bounding box center [438, 354] width 598 height 2
click at [362, 369] on icon at bounding box center [364, 368] width 12 height 10
click at [170, 355] on span at bounding box center [188, 354] width 99 height 2
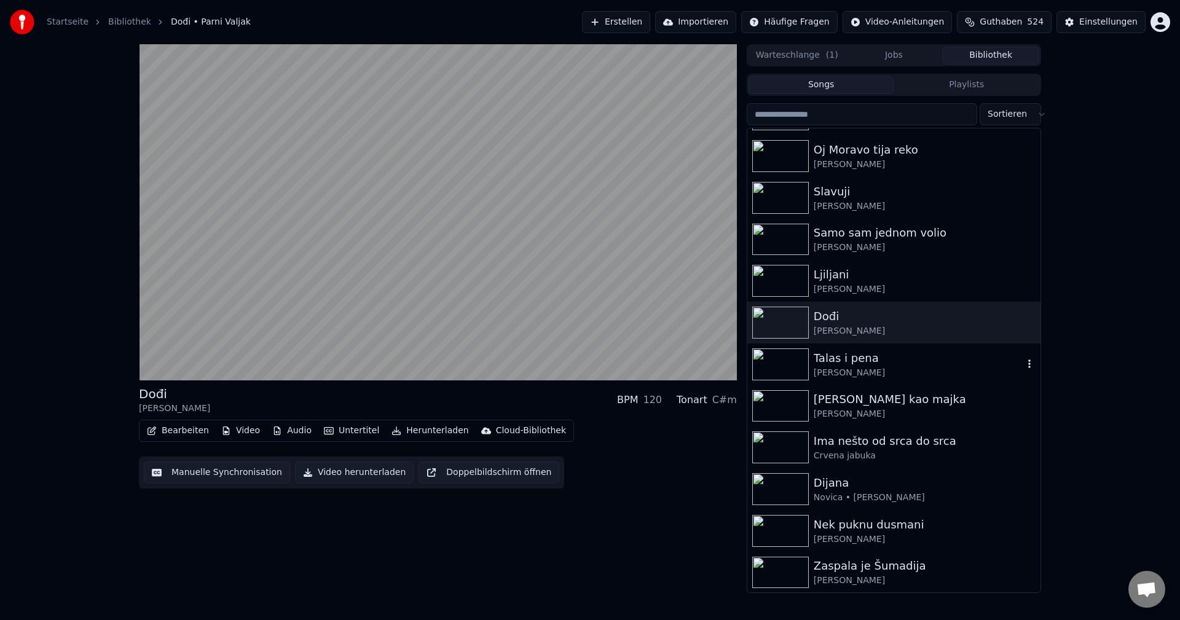
click at [787, 361] on img at bounding box center [780, 364] width 57 height 32
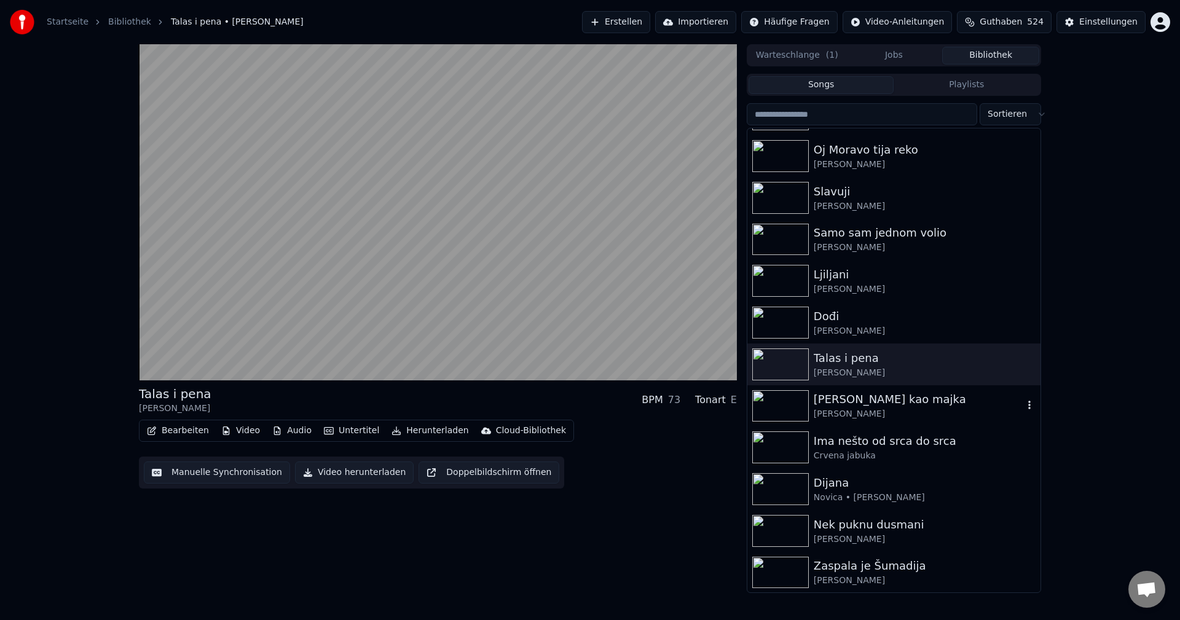
click at [789, 399] on img at bounding box center [780, 406] width 57 height 32
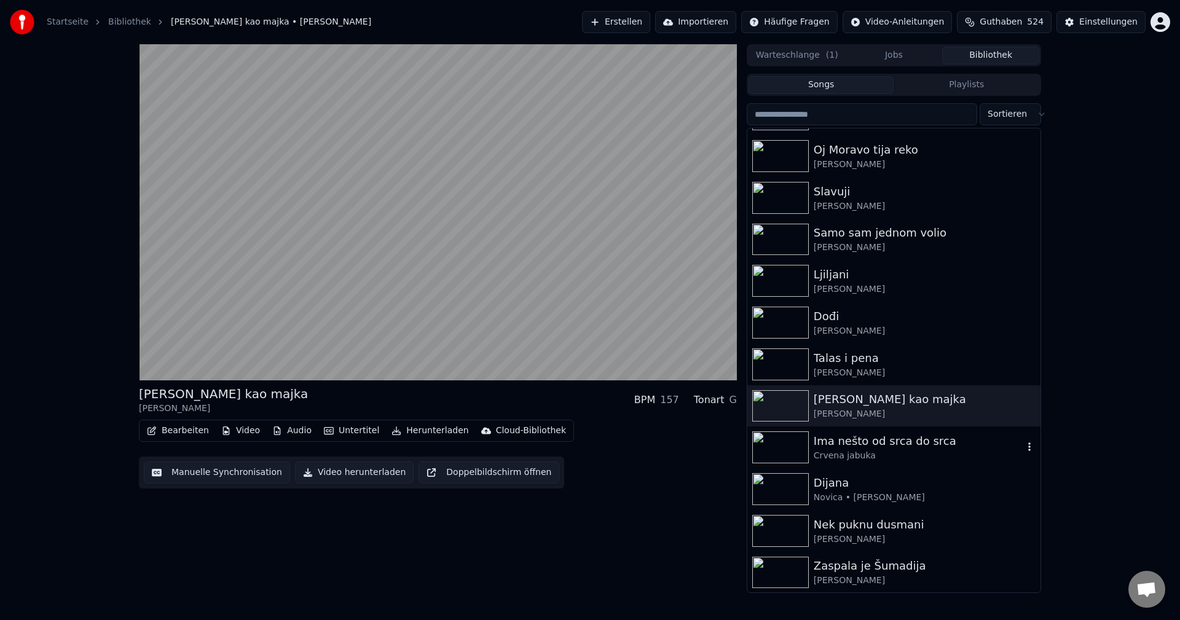
click at [770, 444] on img at bounding box center [780, 447] width 57 height 32
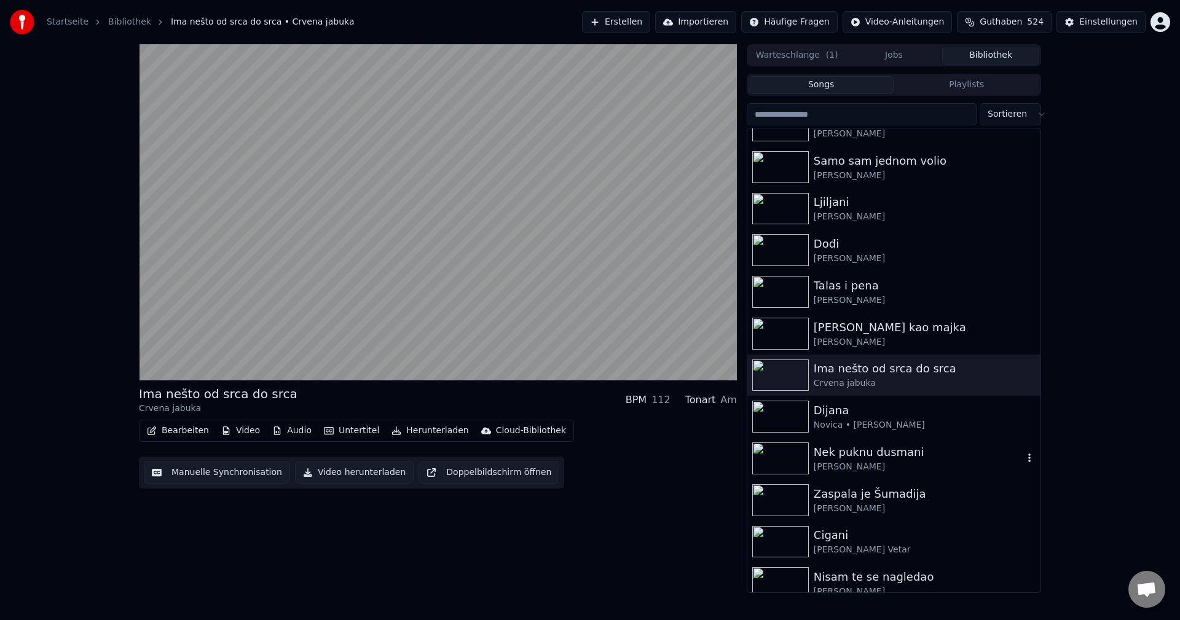
scroll to position [2580, 0]
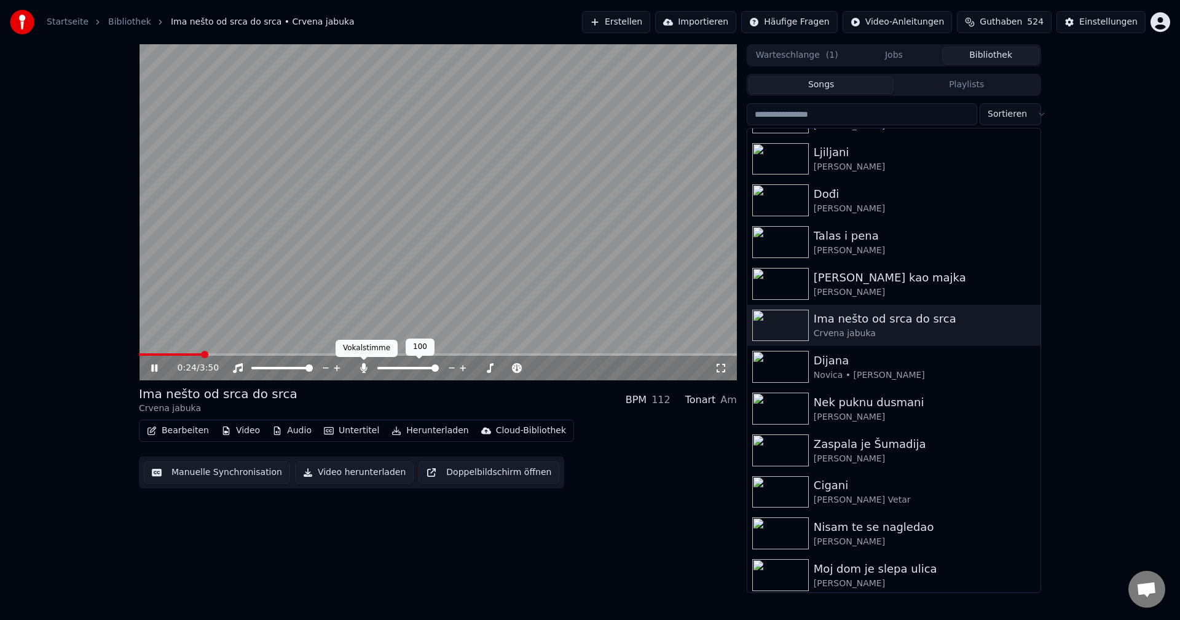
drag, startPoint x: 365, startPoint y: 367, endPoint x: 267, endPoint y: 362, distance: 98.5
click at [364, 367] on icon at bounding box center [363, 368] width 7 height 10
click at [175, 353] on span at bounding box center [157, 354] width 36 height 2
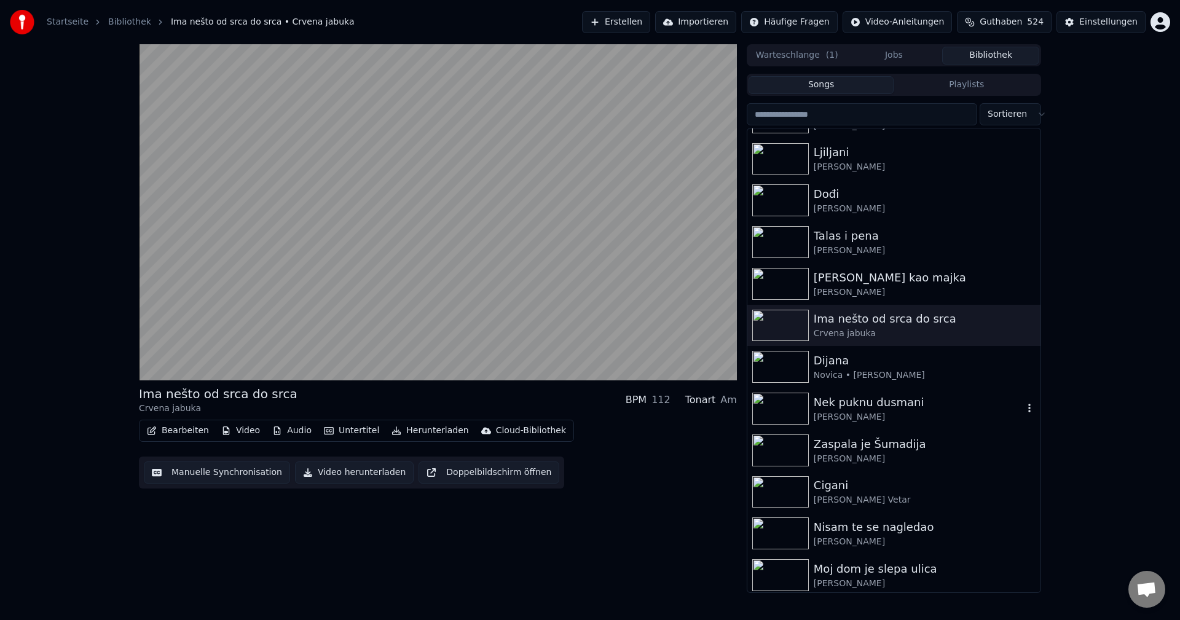
click at [761, 410] on img at bounding box center [780, 409] width 57 height 32
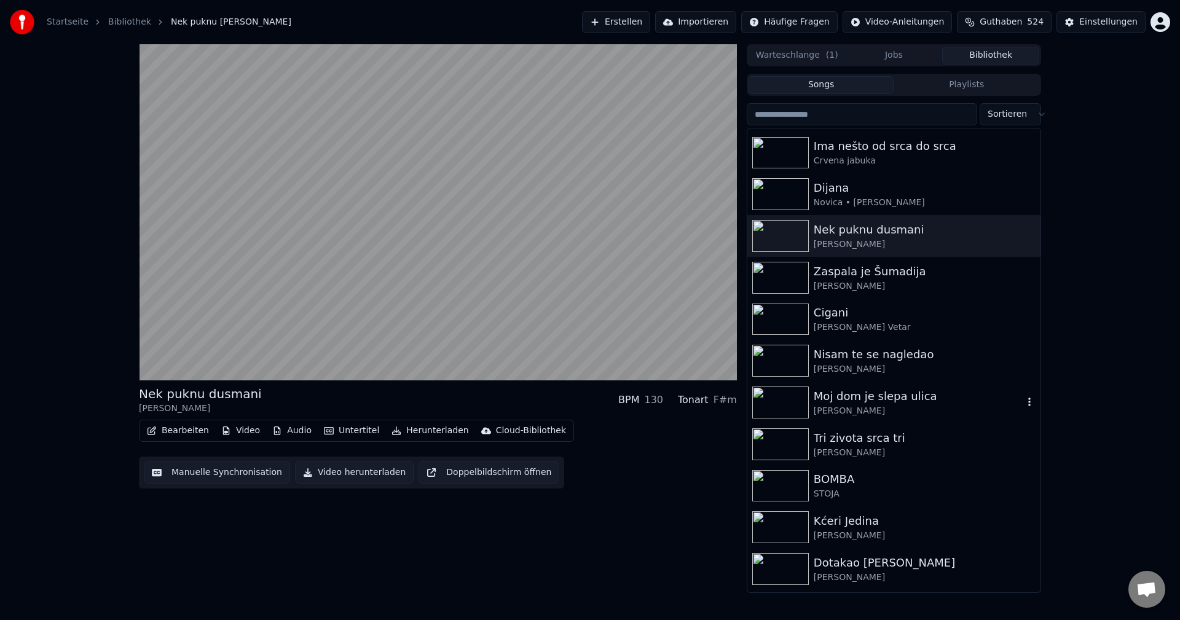
scroll to position [2765, 0]
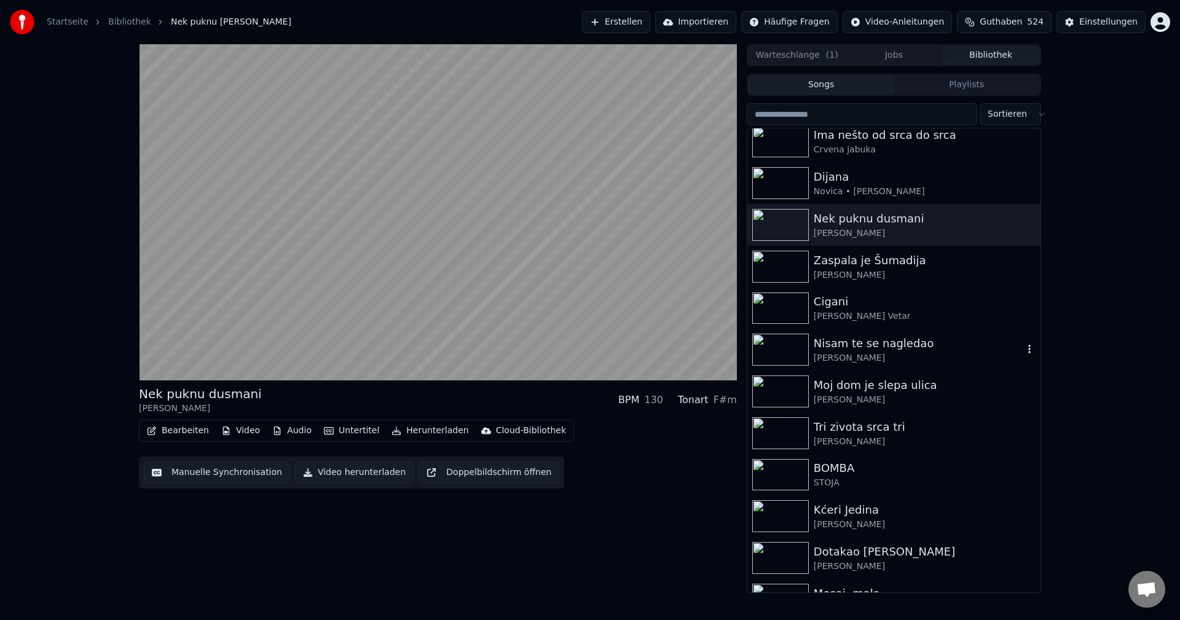
click at [786, 361] on img at bounding box center [780, 350] width 57 height 32
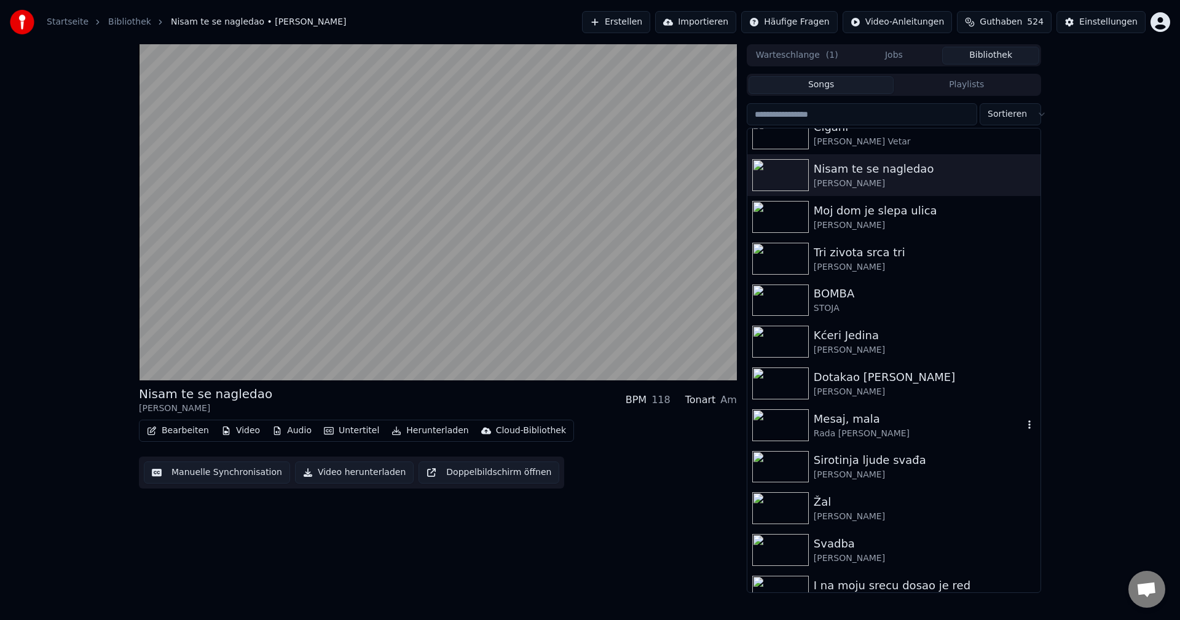
scroll to position [2949, 0]
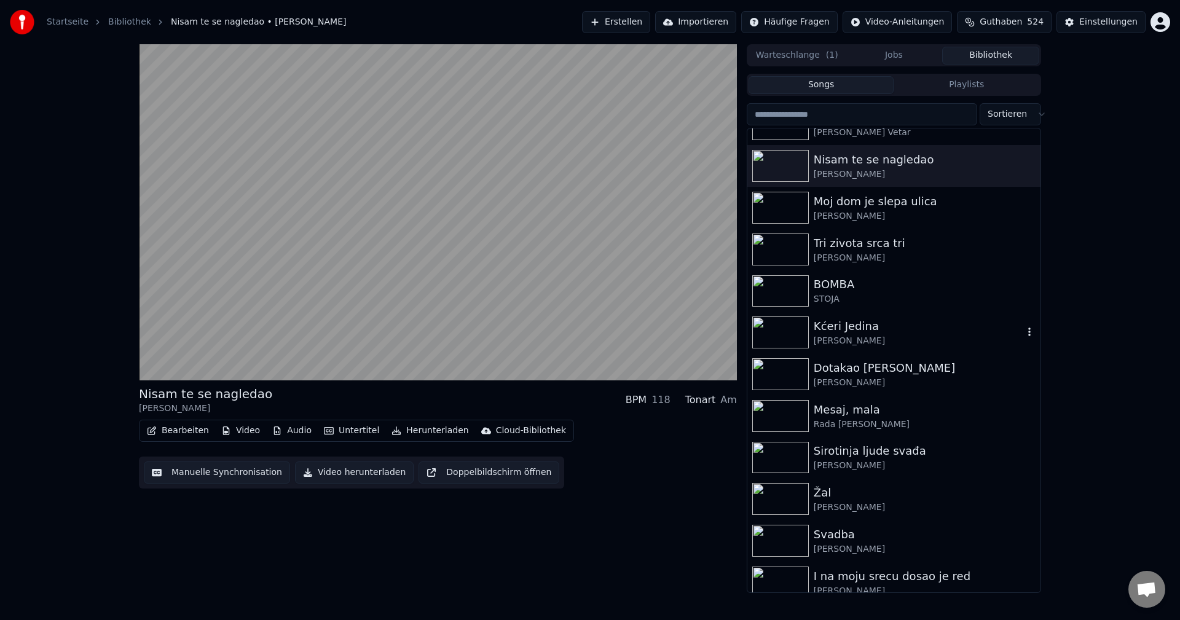
click at [762, 334] on img at bounding box center [780, 332] width 57 height 32
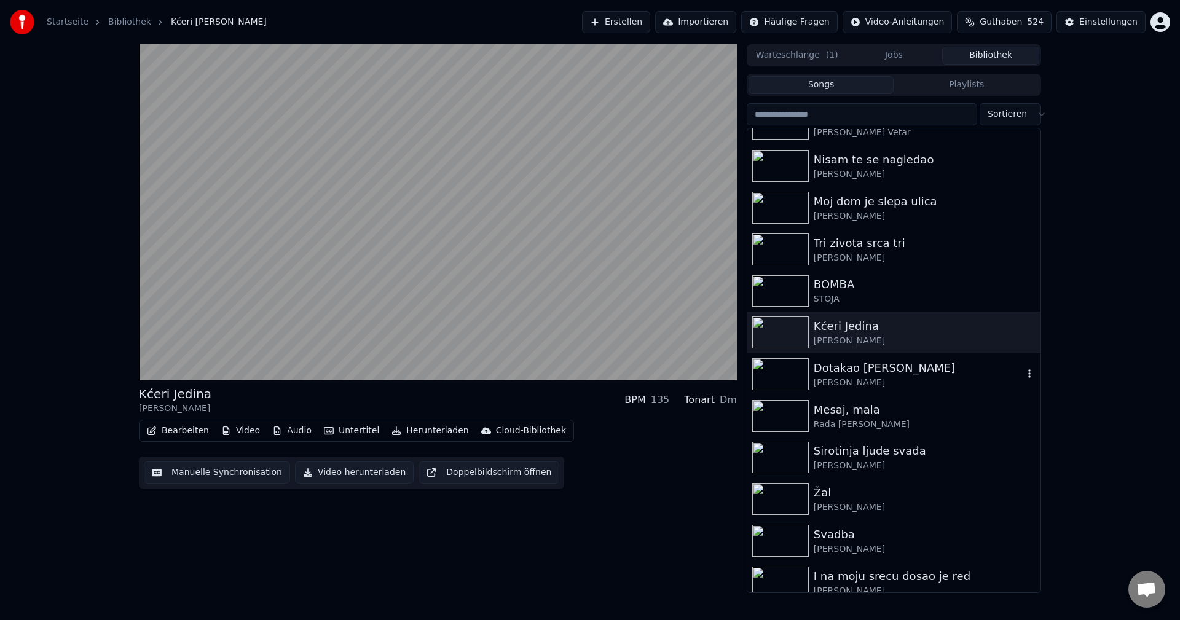
click at [776, 367] on img at bounding box center [780, 374] width 57 height 32
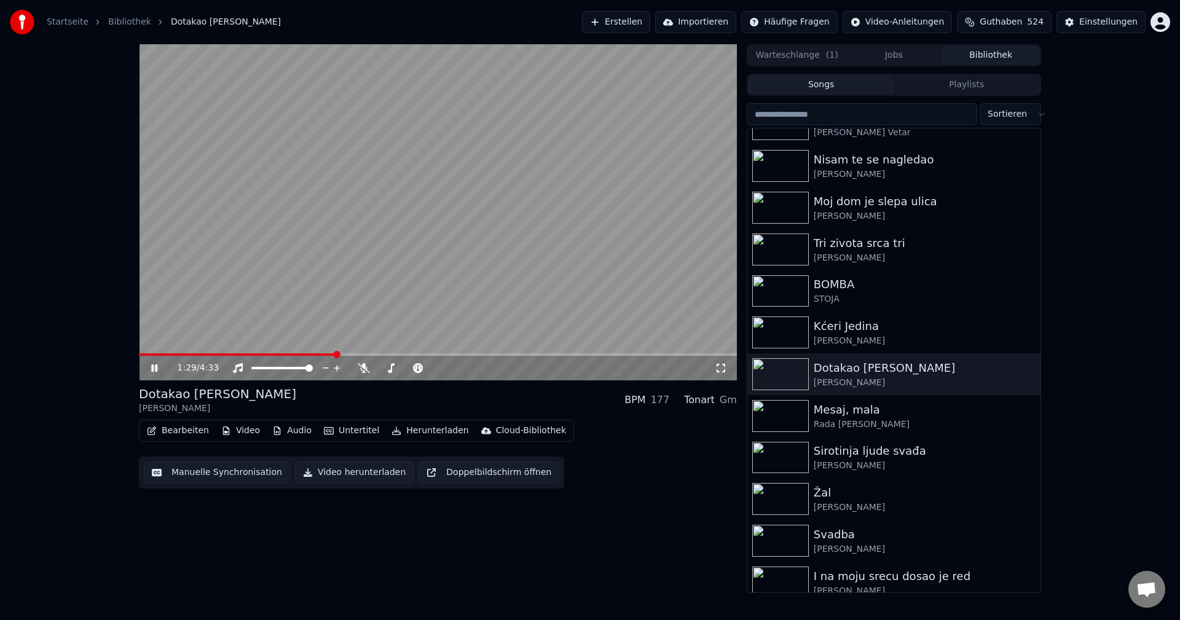
click at [364, 353] on span at bounding box center [438, 354] width 598 height 2
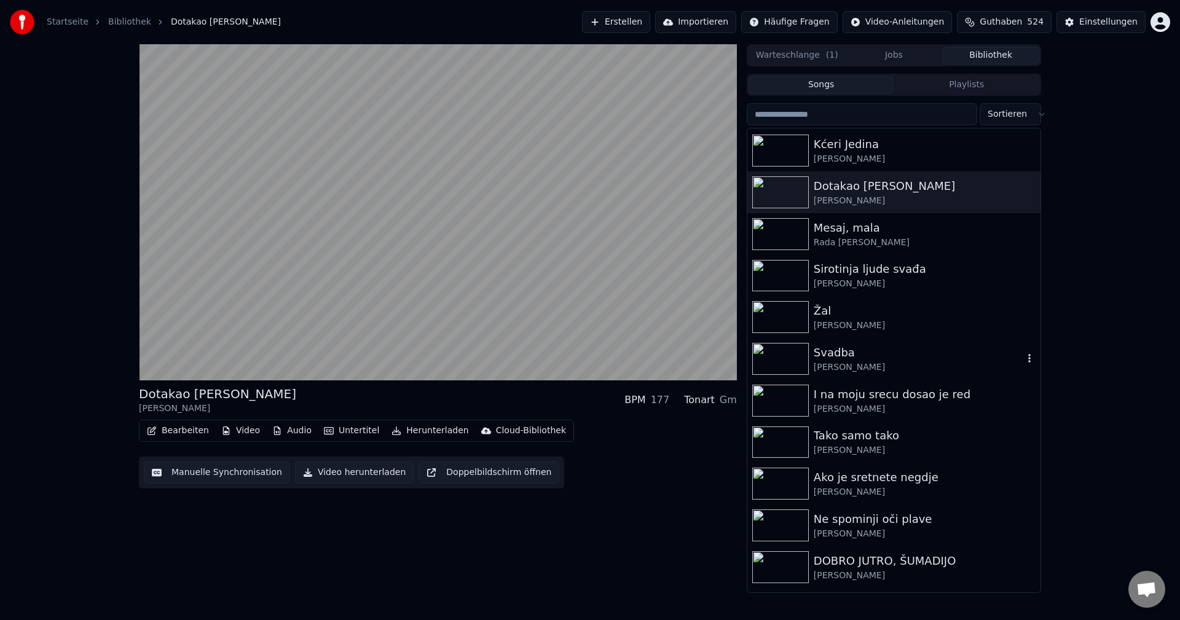
scroll to position [3133, 0]
click at [785, 363] on img at bounding box center [780, 357] width 57 height 32
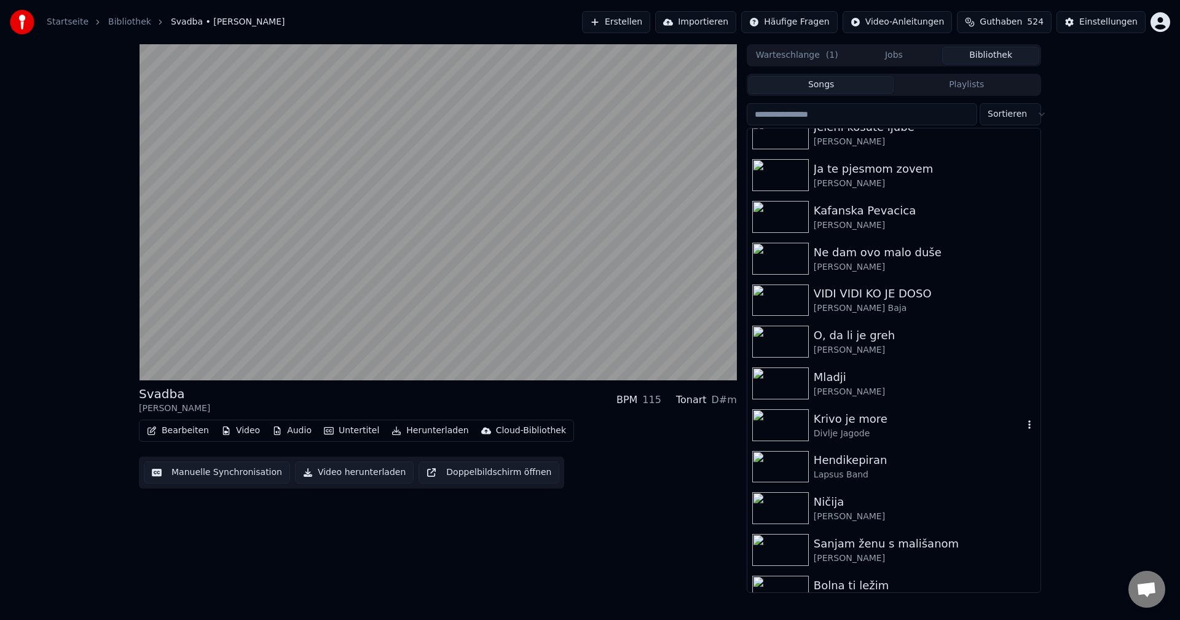
scroll to position [3686, 0]
